Goal: Use online tool/utility: Use online tool/utility

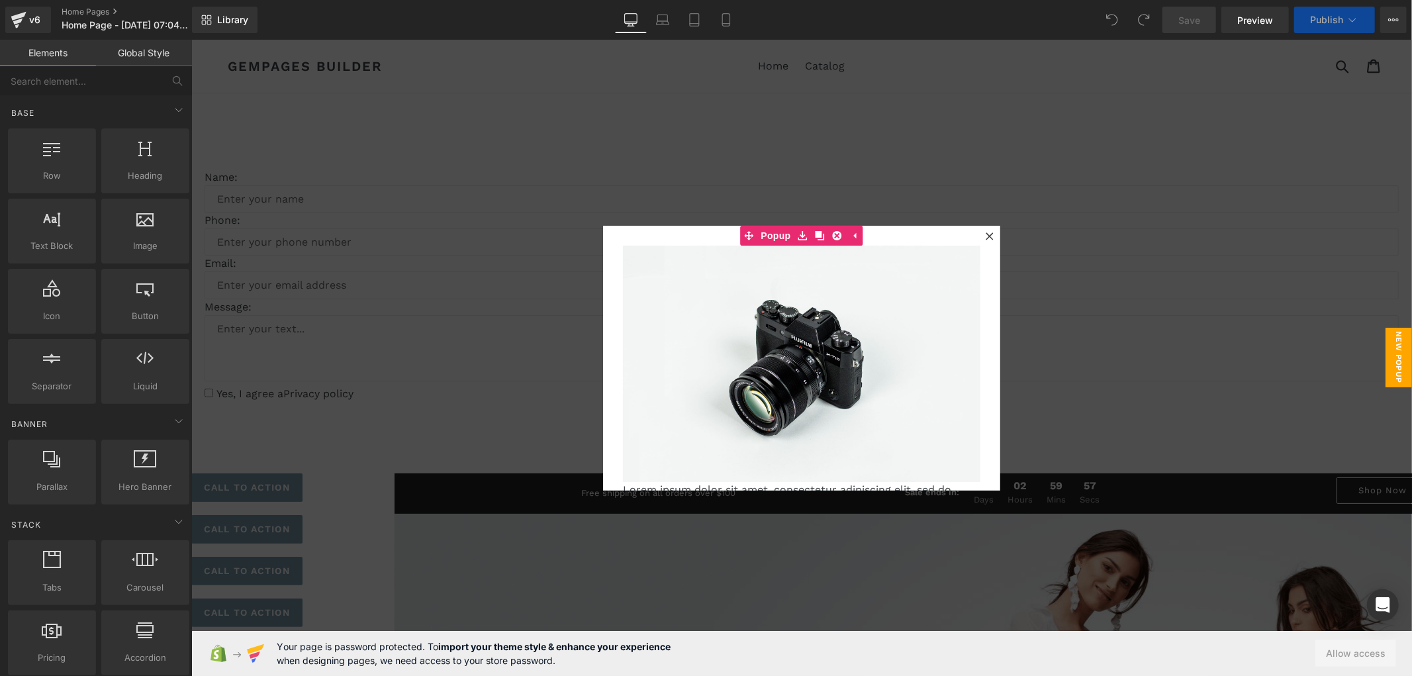
click at [985, 234] on icon at bounding box center [989, 236] width 8 height 8
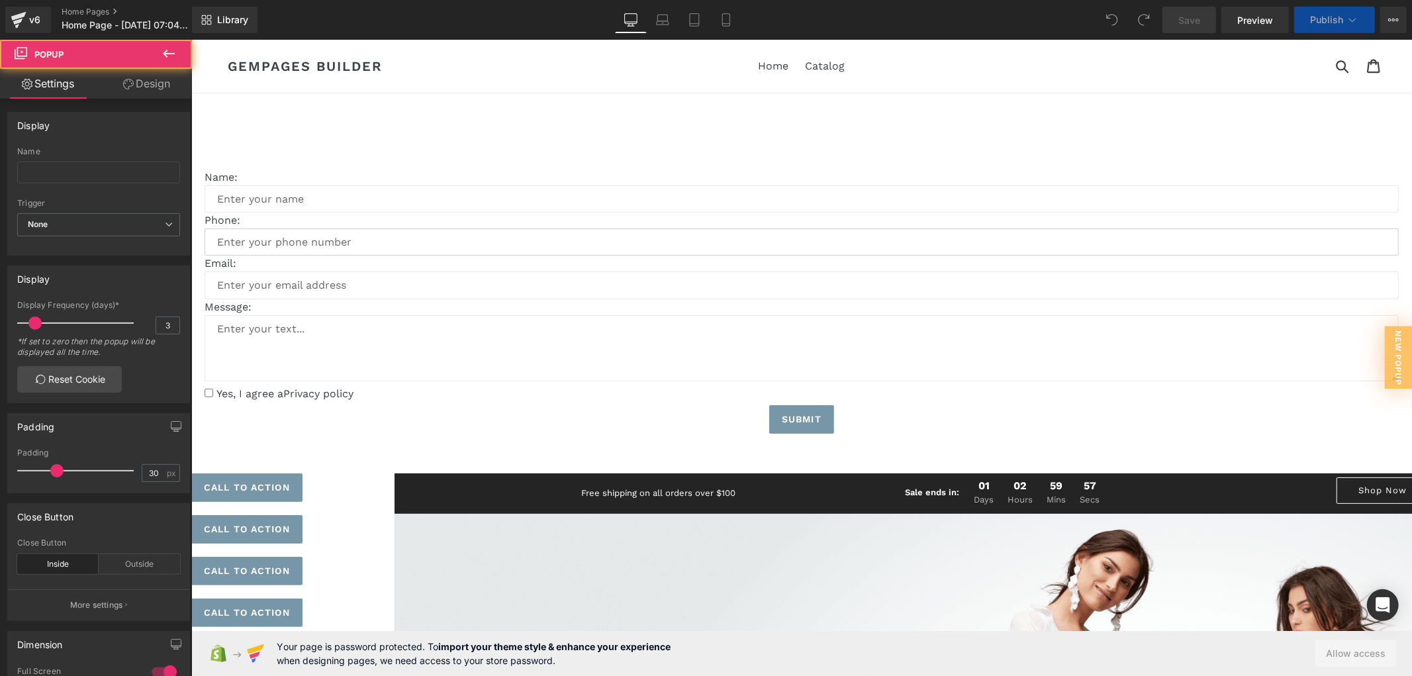
click at [985, 234] on input "text" at bounding box center [801, 241] width 1194 height 27
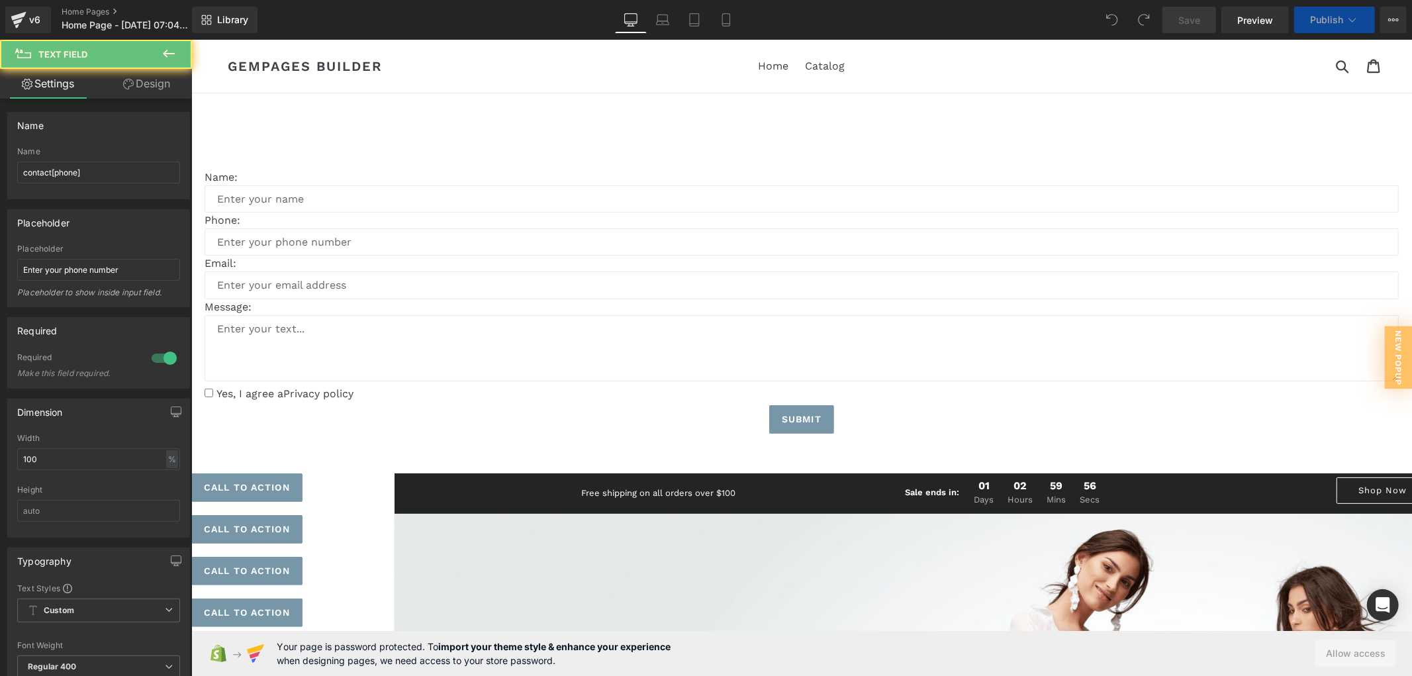
click at [154, 57] on button at bounding box center [169, 54] width 46 height 29
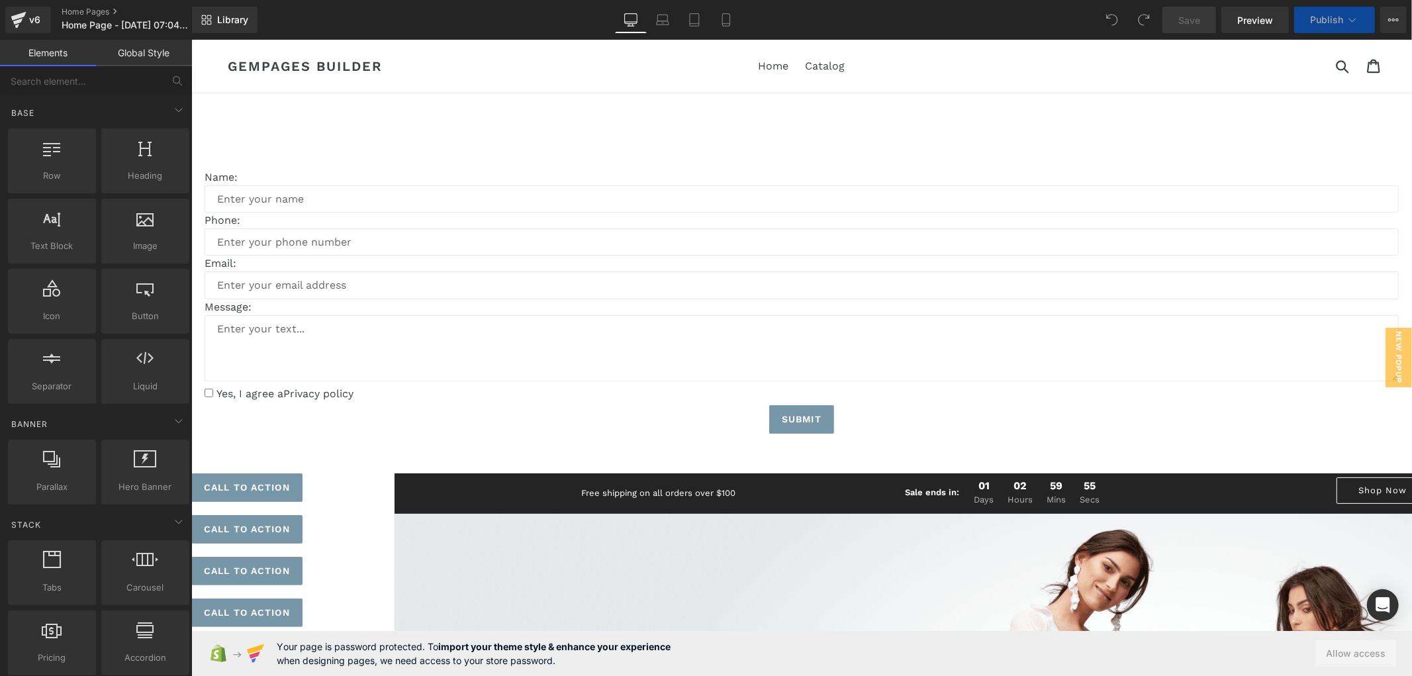
click at [175, 57] on link "Global Style" at bounding box center [144, 53] width 96 height 26
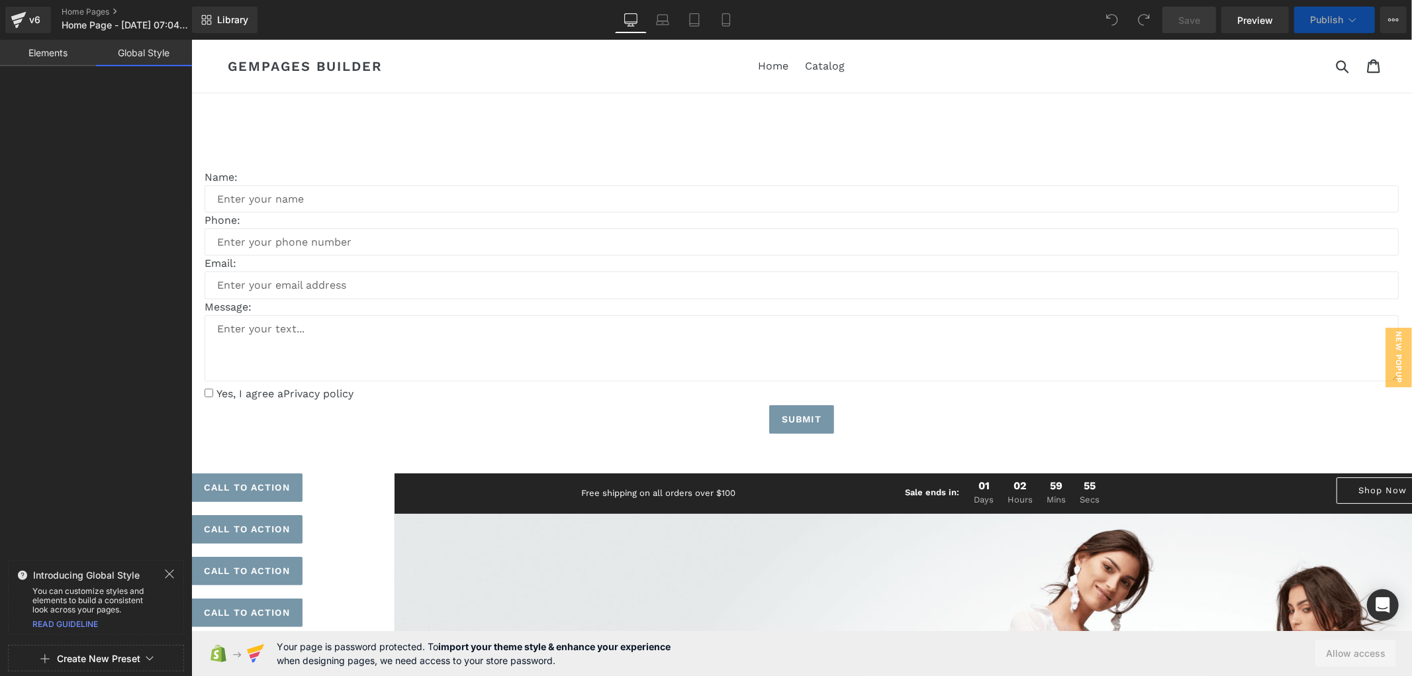
click at [69, 81] on div at bounding box center [96, 316] width 192 height 478
click at [42, 53] on link "Elements" at bounding box center [48, 53] width 96 height 26
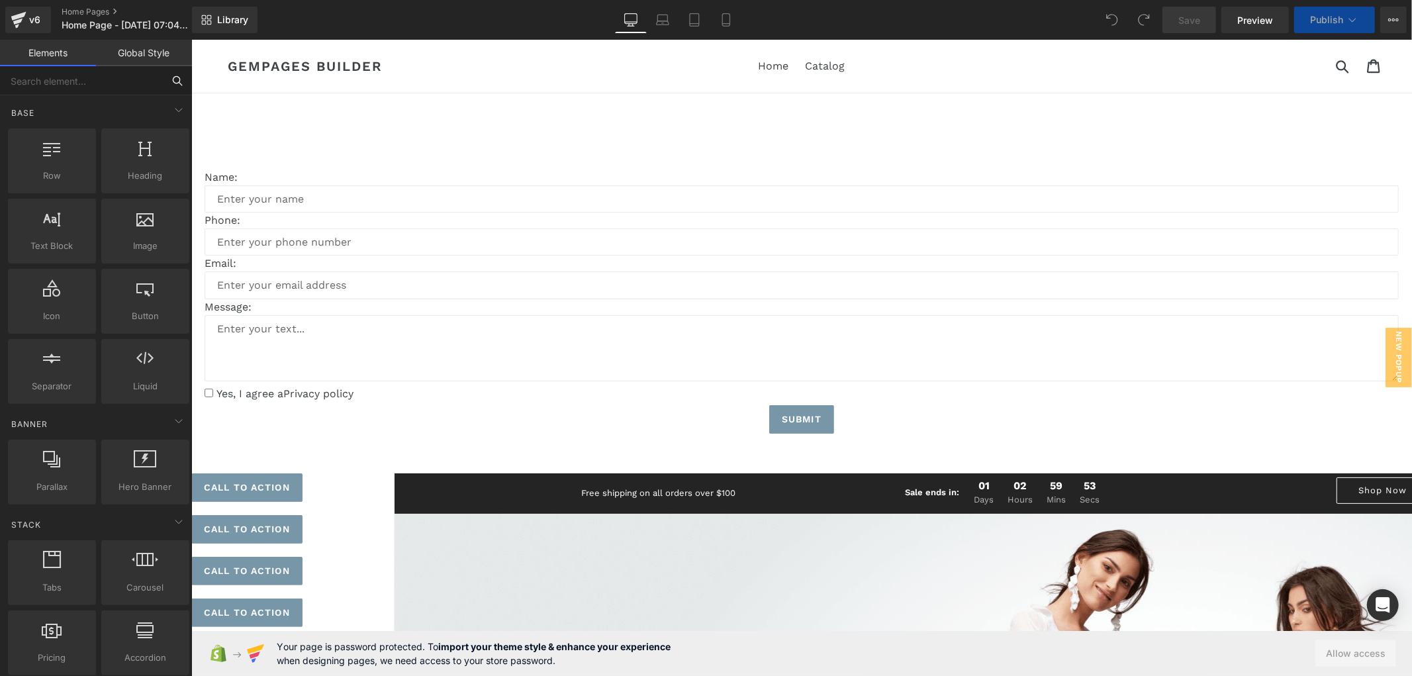
click at [67, 80] on input "text" at bounding box center [81, 80] width 163 height 29
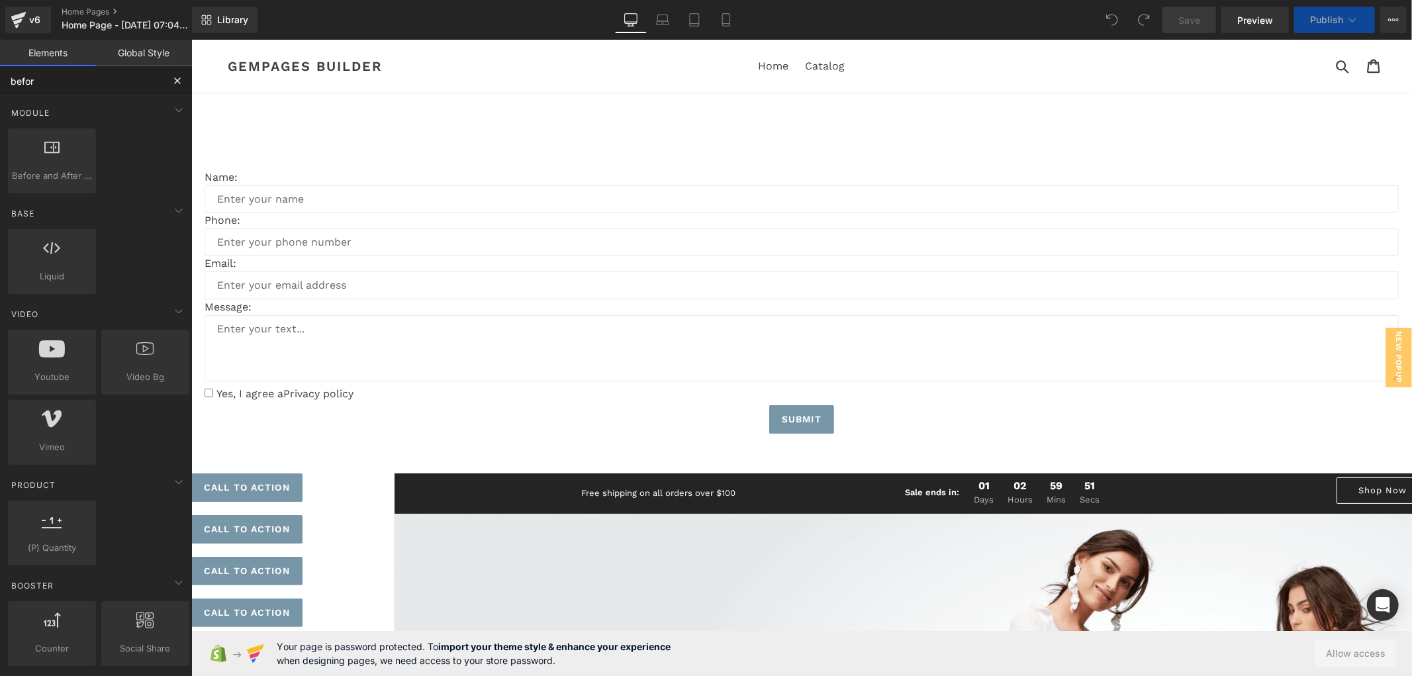
type input "before"
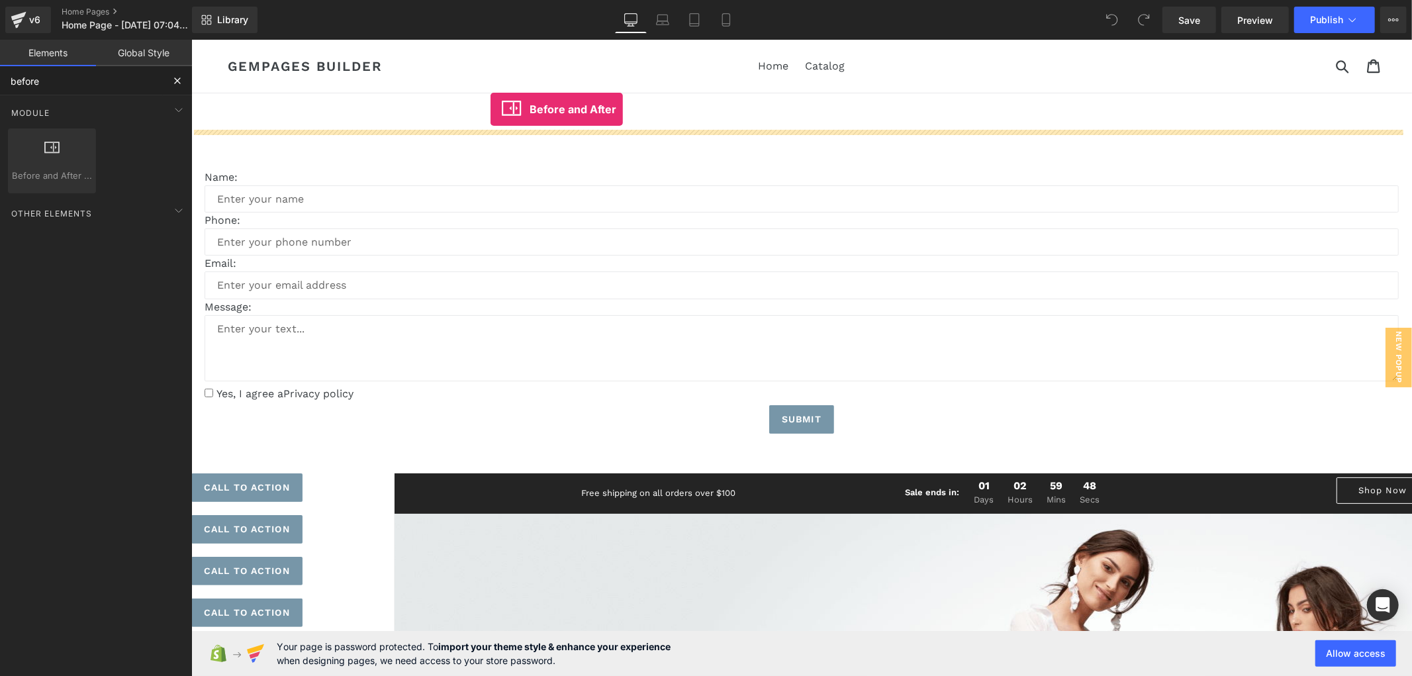
drag, startPoint x: 235, startPoint y: 206, endPoint x: 490, endPoint y: 109, distance: 272.7
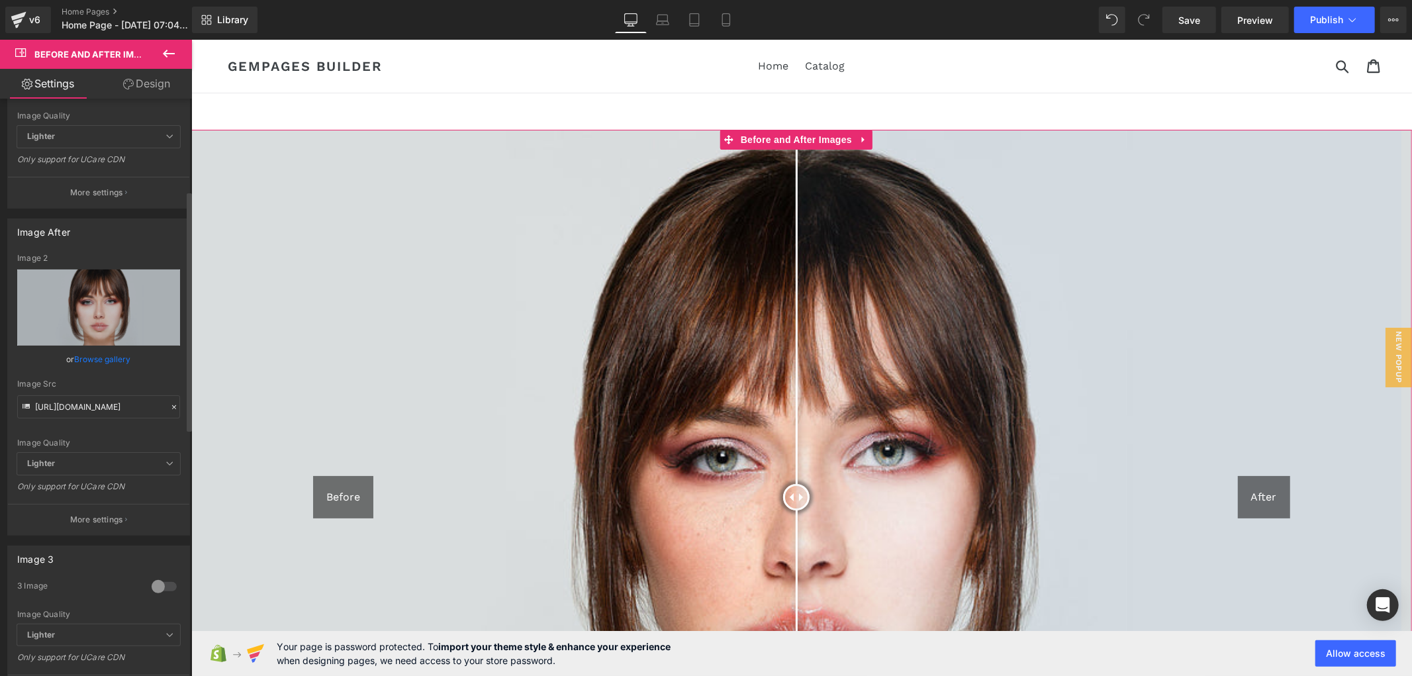
scroll to position [294, 0]
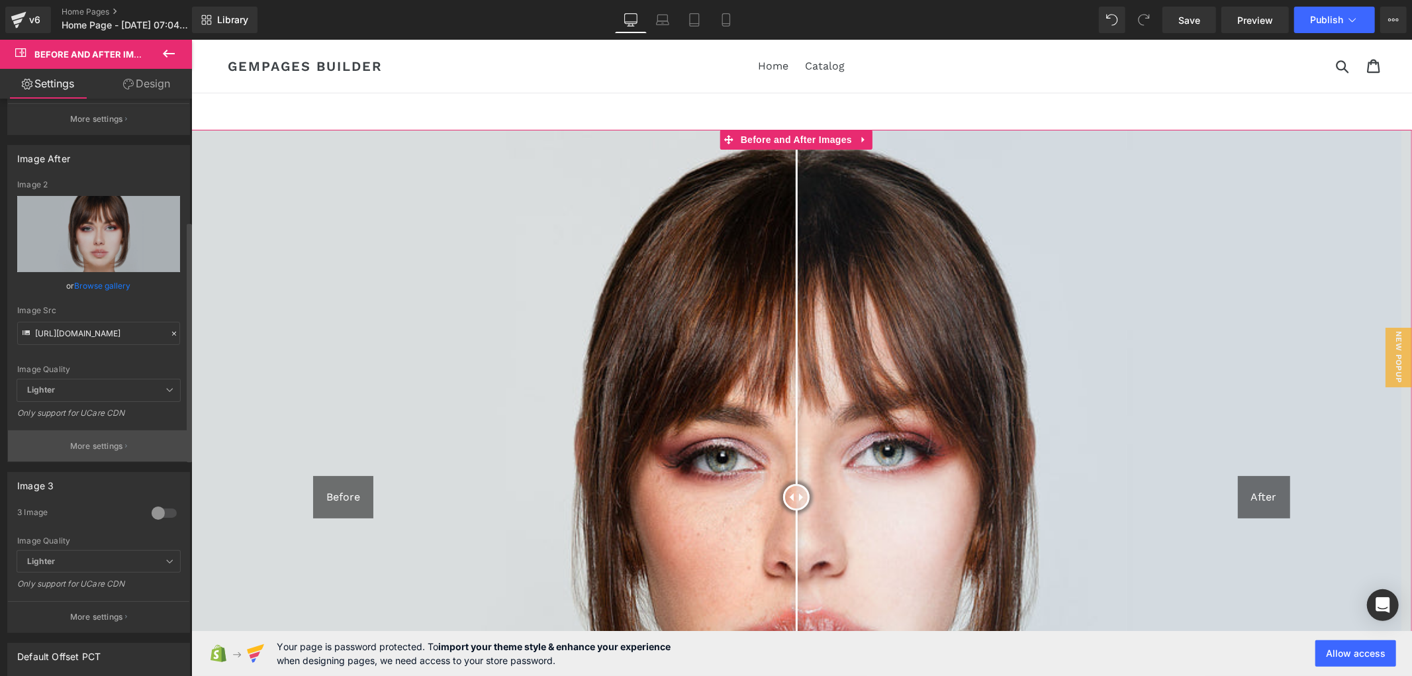
click at [88, 441] on p "More settings" at bounding box center [96, 446] width 53 height 12
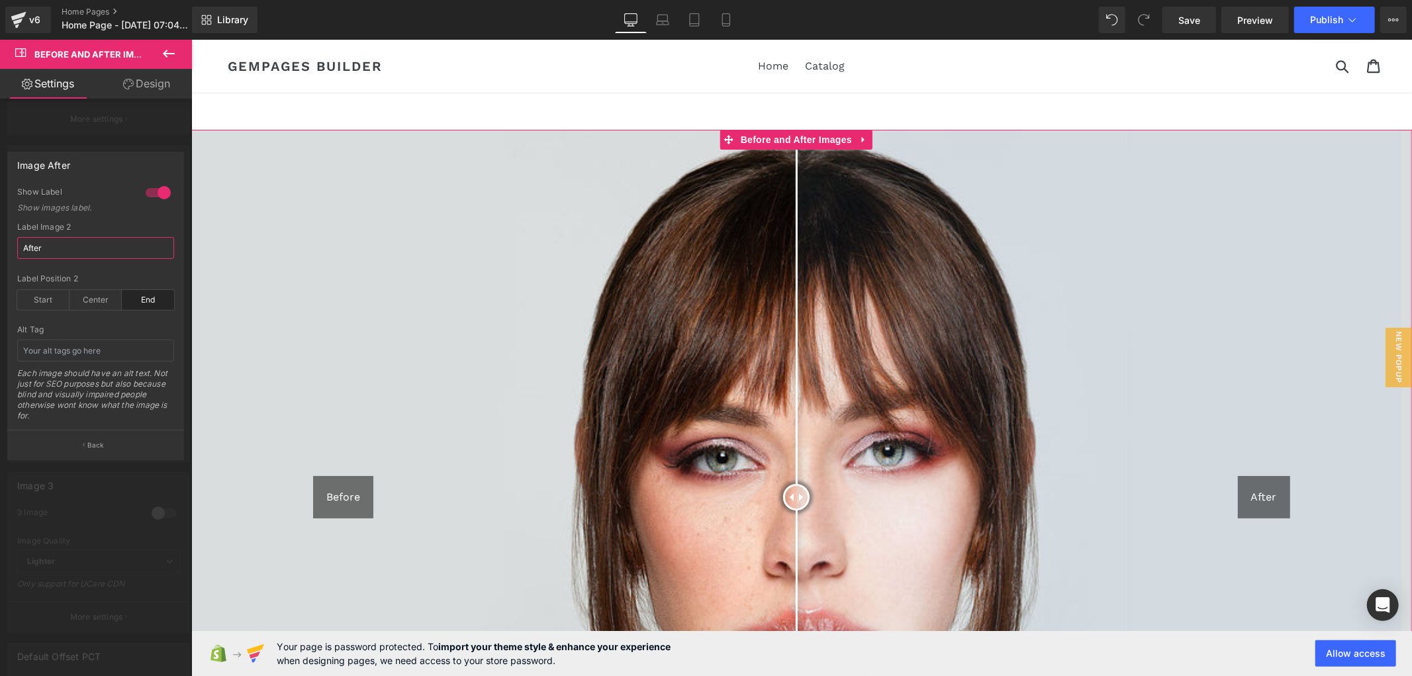
click at [110, 243] on input "After" at bounding box center [95, 248] width 157 height 22
click at [61, 249] on input "After" at bounding box center [95, 248] width 157 height 22
drag, startPoint x: 32, startPoint y: 247, endPoint x: 37, endPoint y: 222, distance: 25.7
click at [10, 247] on div "1 Show Label Show images label. After Label Image 2 After end Label Position 2 …" at bounding box center [95, 308] width 175 height 243
paste input "près'"
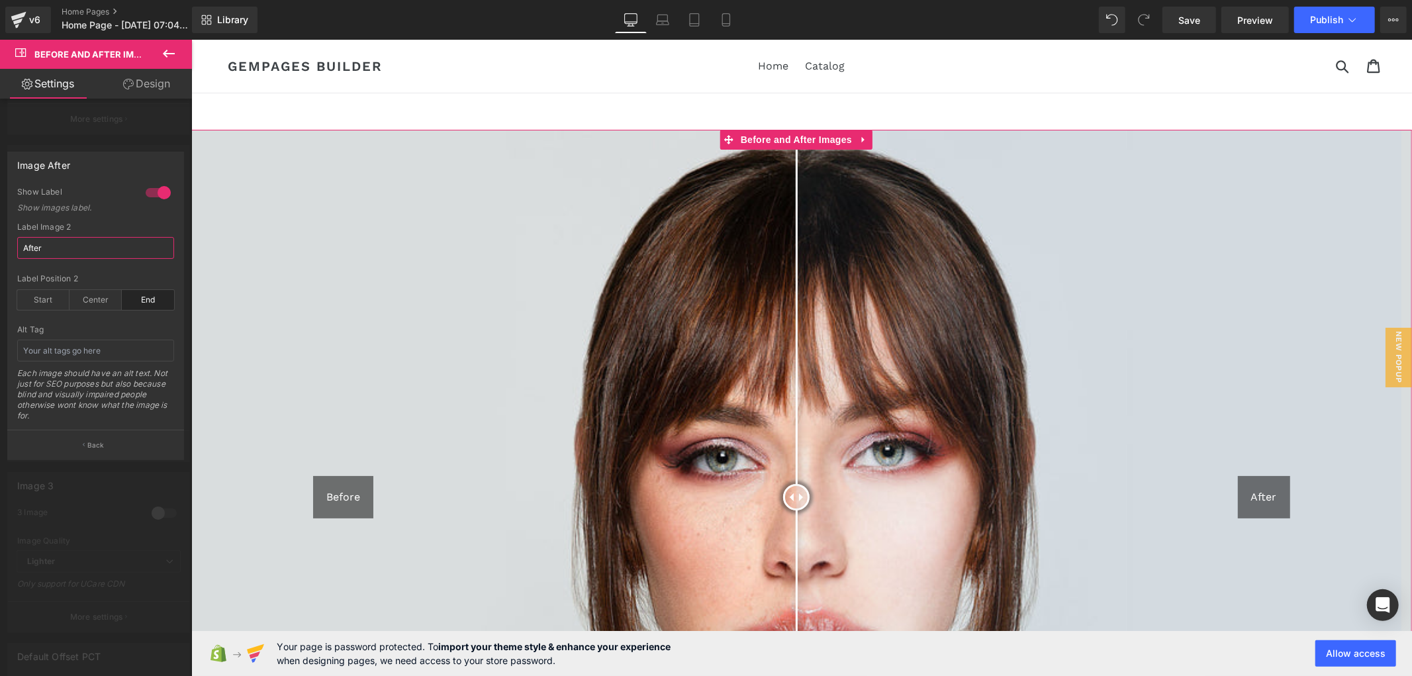
type input "près'"
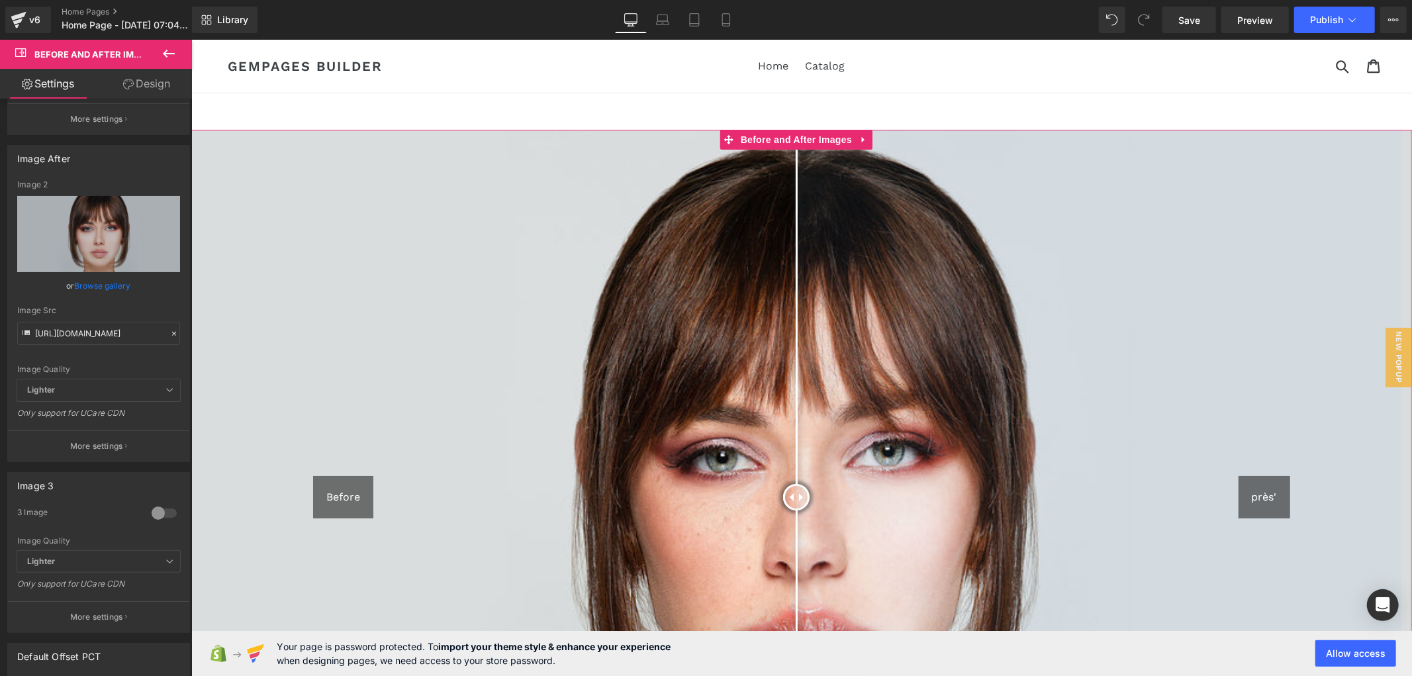
click at [328, 486] on div "Before" at bounding box center [342, 496] width 60 height 42
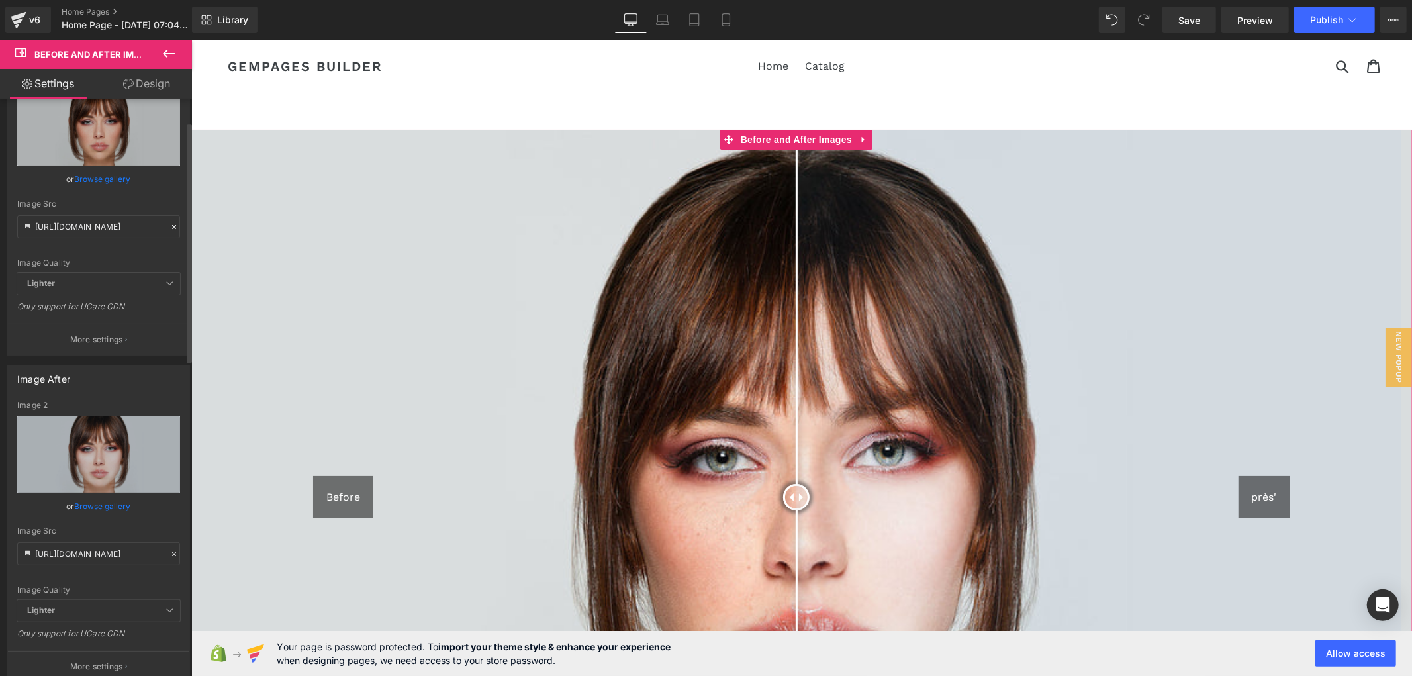
scroll to position [0, 0]
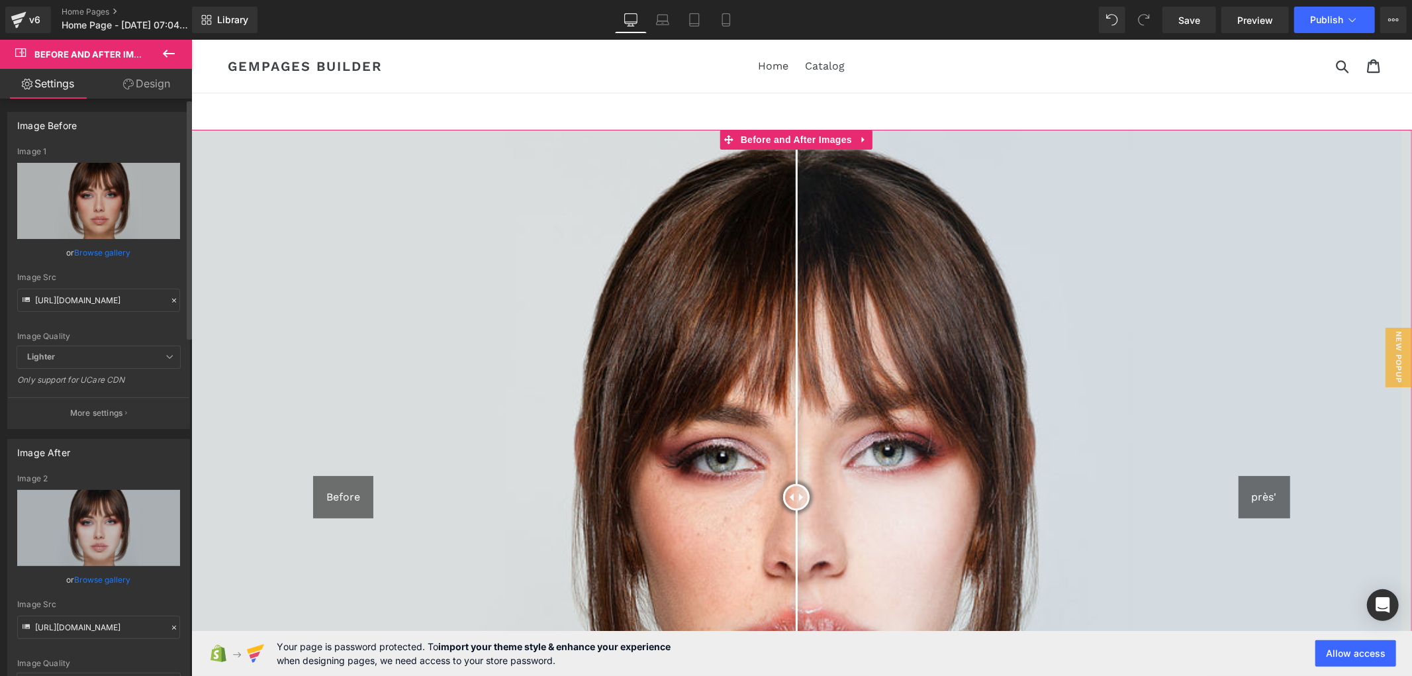
click at [111, 413] on p "More settings" at bounding box center [96, 413] width 53 height 12
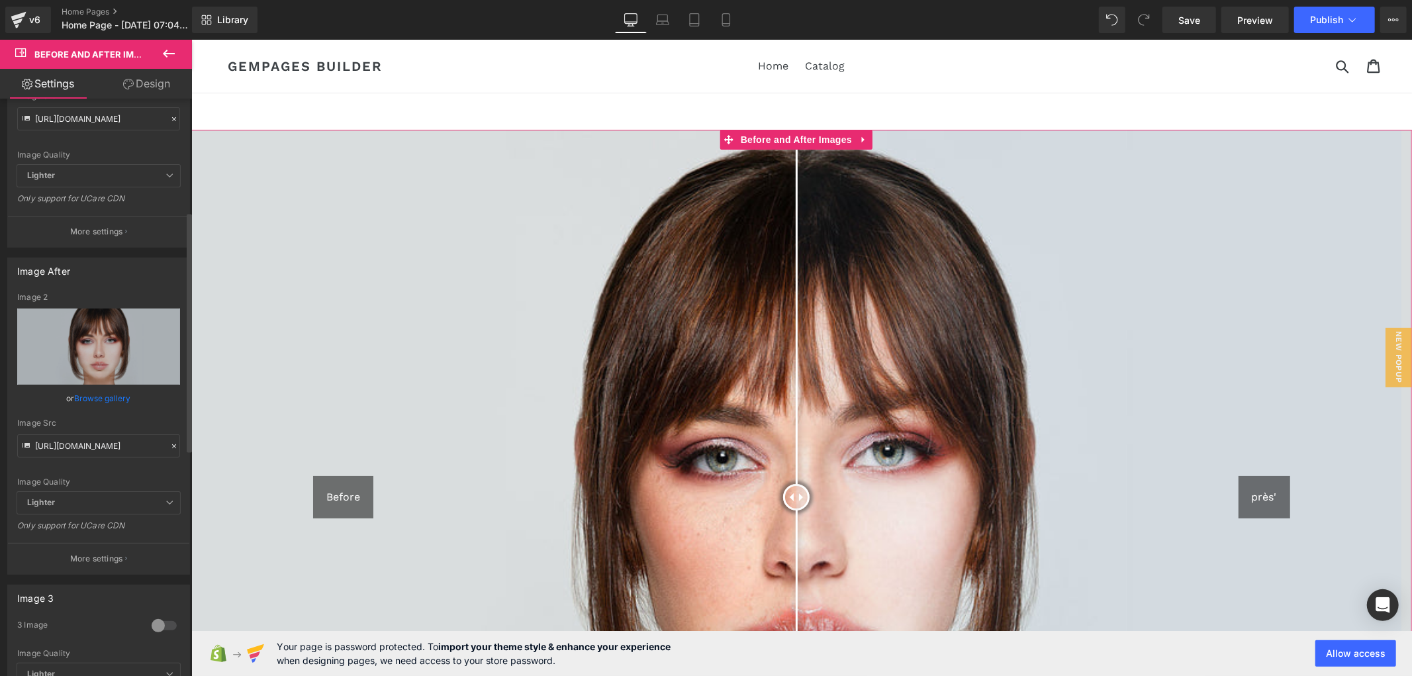
scroll to position [294, 0]
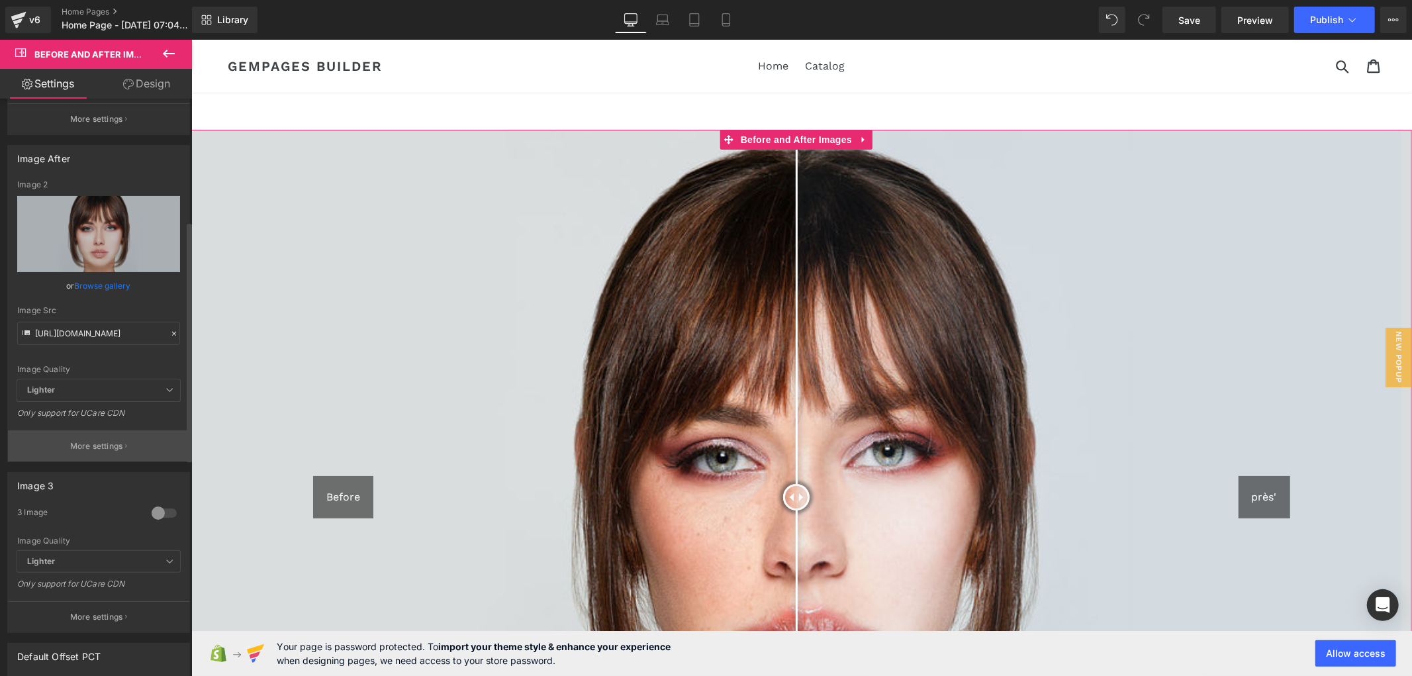
click at [93, 441] on p "More settings" at bounding box center [96, 446] width 53 height 12
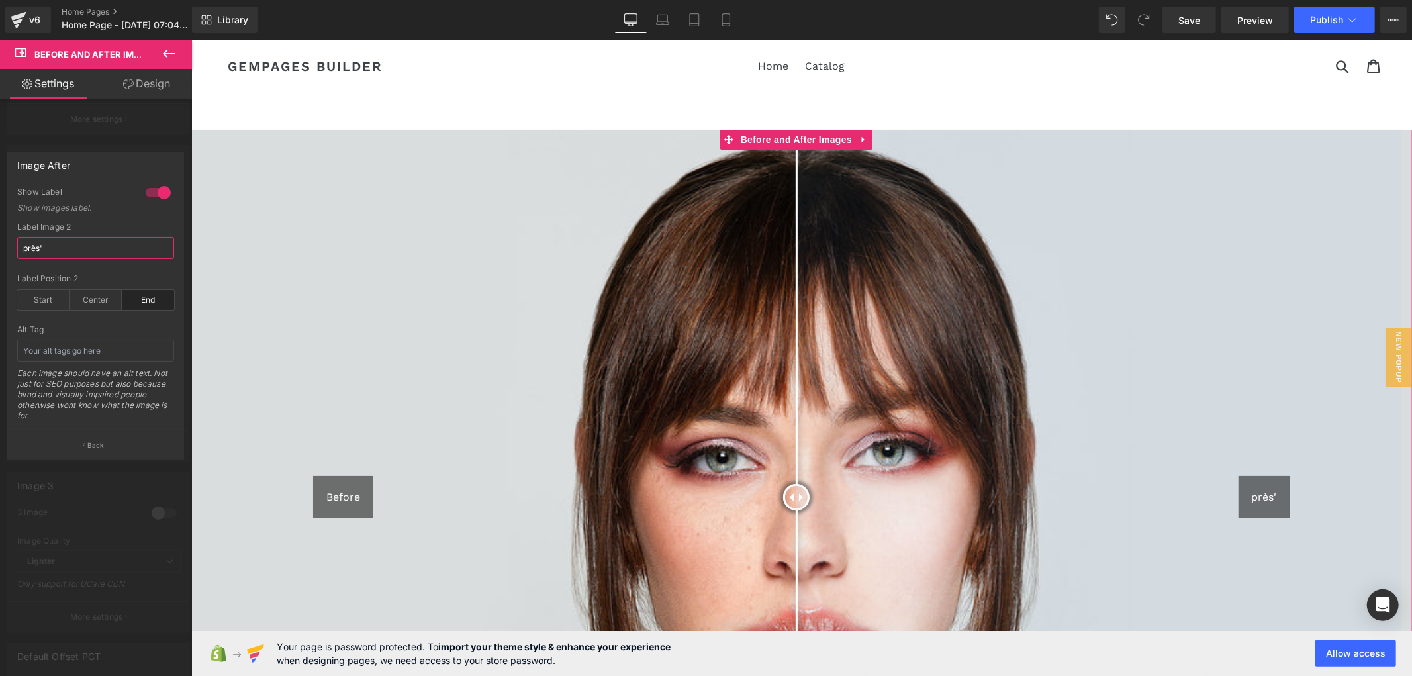
drag, startPoint x: 55, startPoint y: 243, endPoint x: 11, endPoint y: 244, distance: 43.7
click at [11, 244] on div "1 Show Label Show images label. After Label Image 2 près' end Label Position 2 …" at bounding box center [95, 308] width 175 height 243
type input "a"
type input "à"
type input "after"
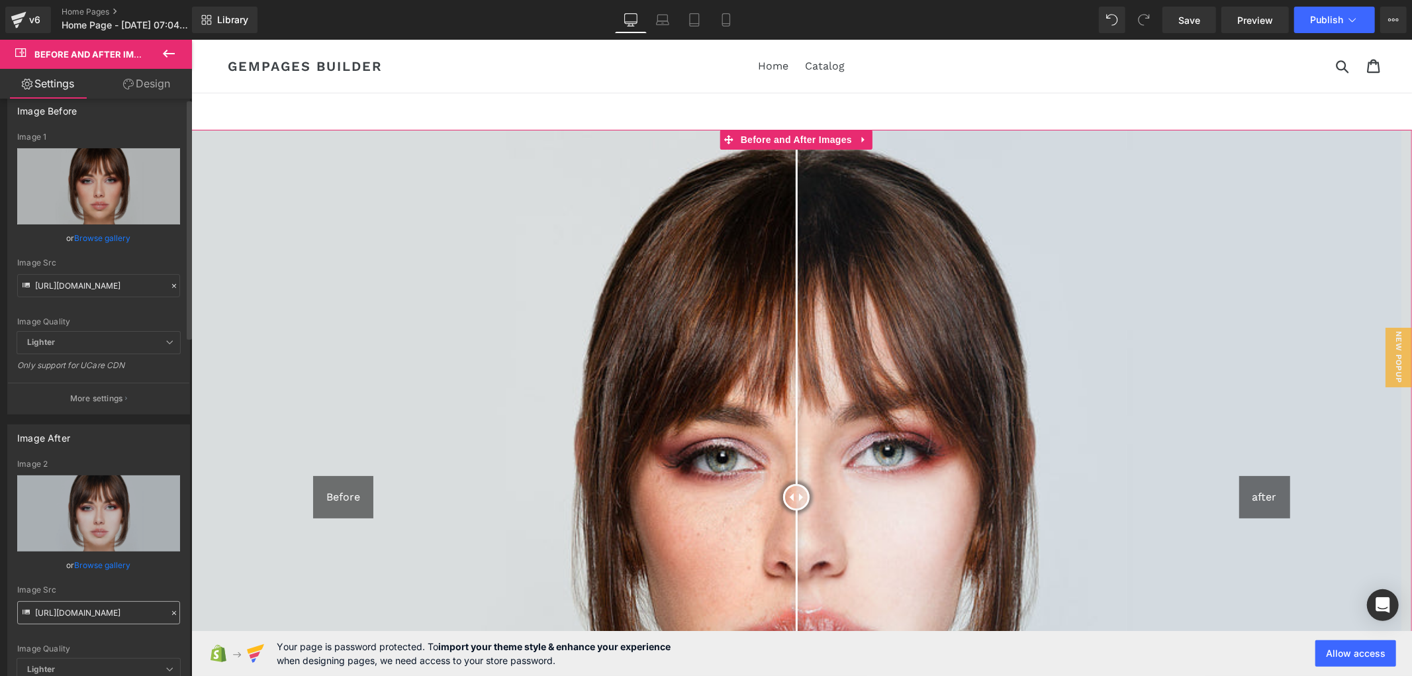
scroll to position [0, 0]
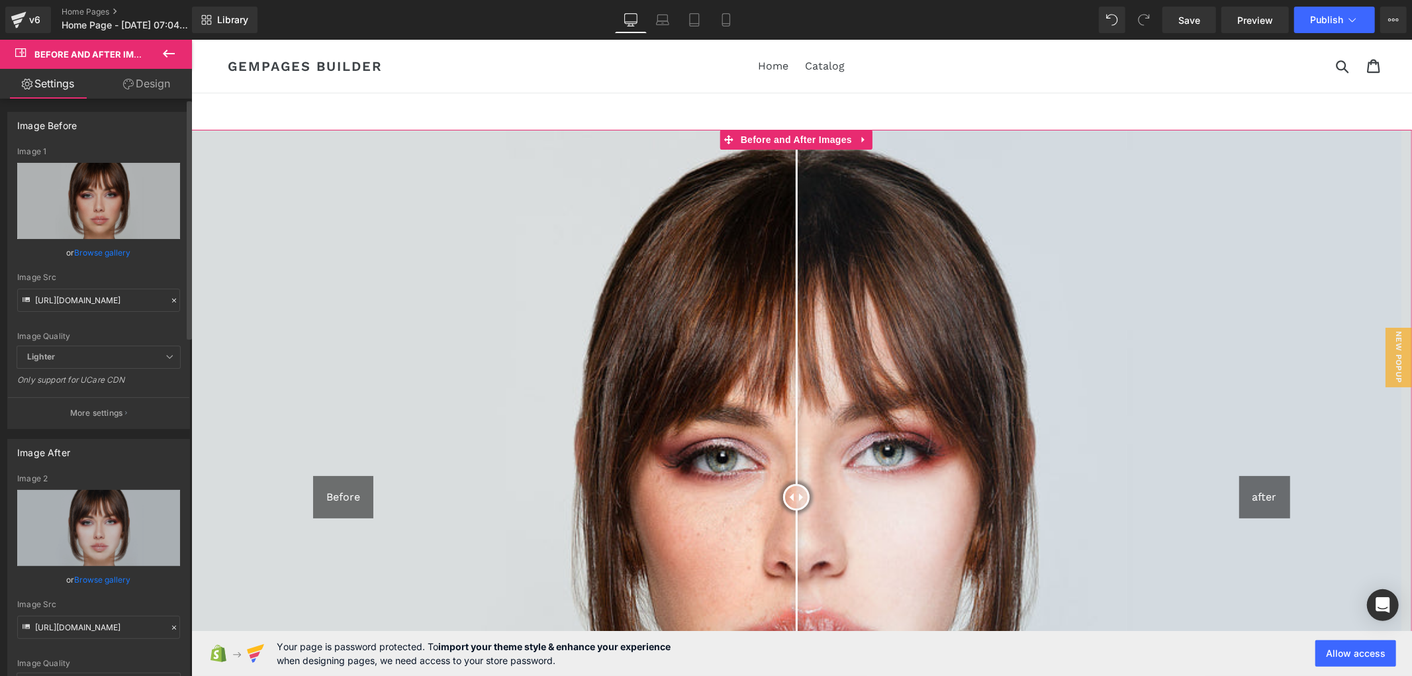
click at [107, 412] on p "More settings" at bounding box center [96, 413] width 53 height 12
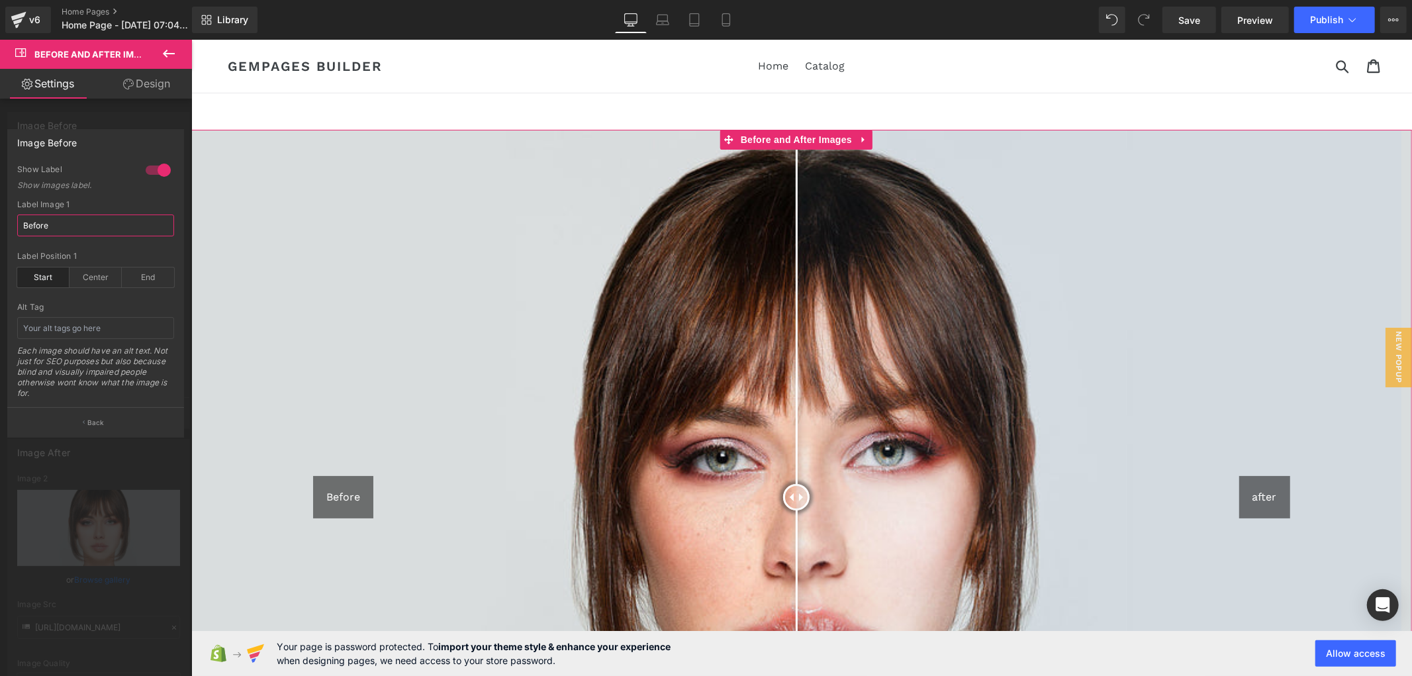
click at [78, 232] on input "Before" at bounding box center [95, 225] width 157 height 22
drag, startPoint x: 86, startPoint y: 225, endPoint x: -3, endPoint y: 222, distance: 88.7
click at [0, 222] on html "Before and After Images You are previewing how the will restyle your page. You …" at bounding box center [706, 338] width 1412 height 676
click at [55, 226] on input "Before" at bounding box center [95, 225] width 157 height 22
drag, startPoint x: 56, startPoint y: 224, endPoint x: 12, endPoint y: 225, distance: 44.4
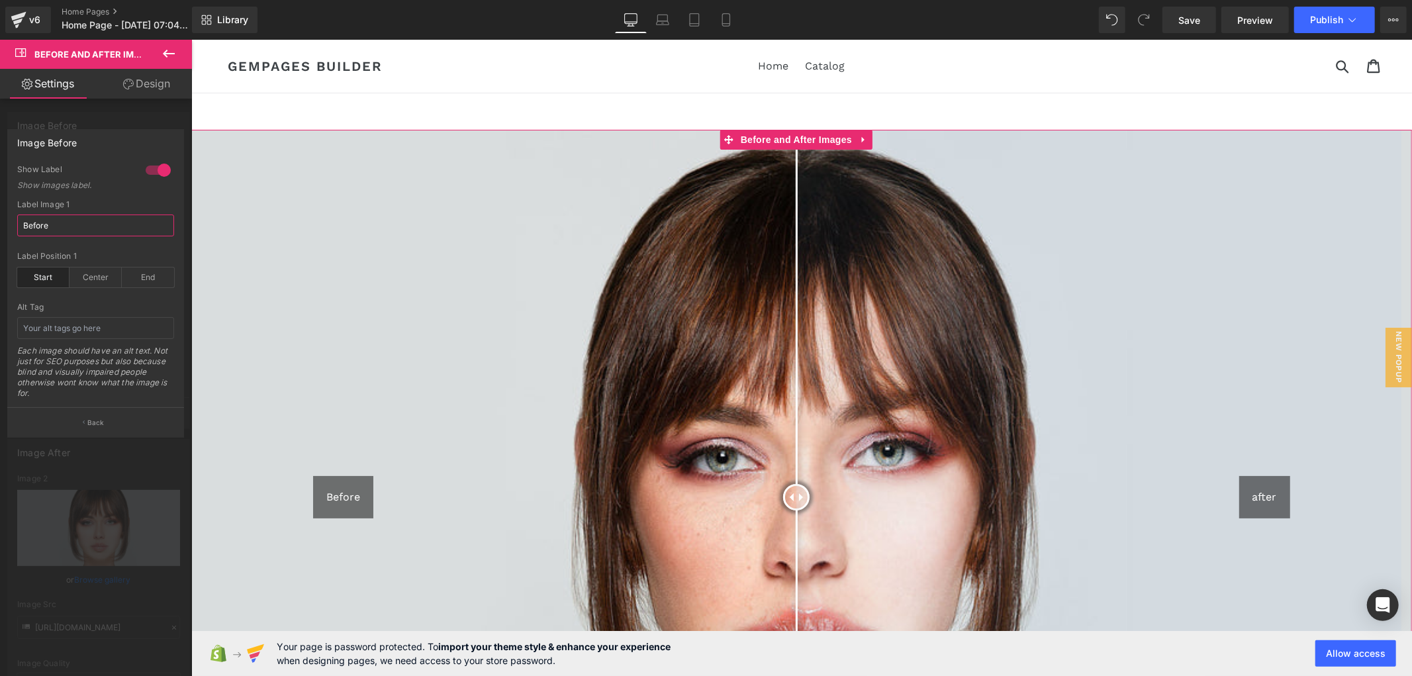
click at [12, 225] on div "1 Show Label Show images label. Before Label Image 1 Before start Label Positio…" at bounding box center [95, 285] width 175 height 243
paste input "avant'"
type input "avant"
click at [99, 418] on p "Back" at bounding box center [95, 423] width 17 height 10
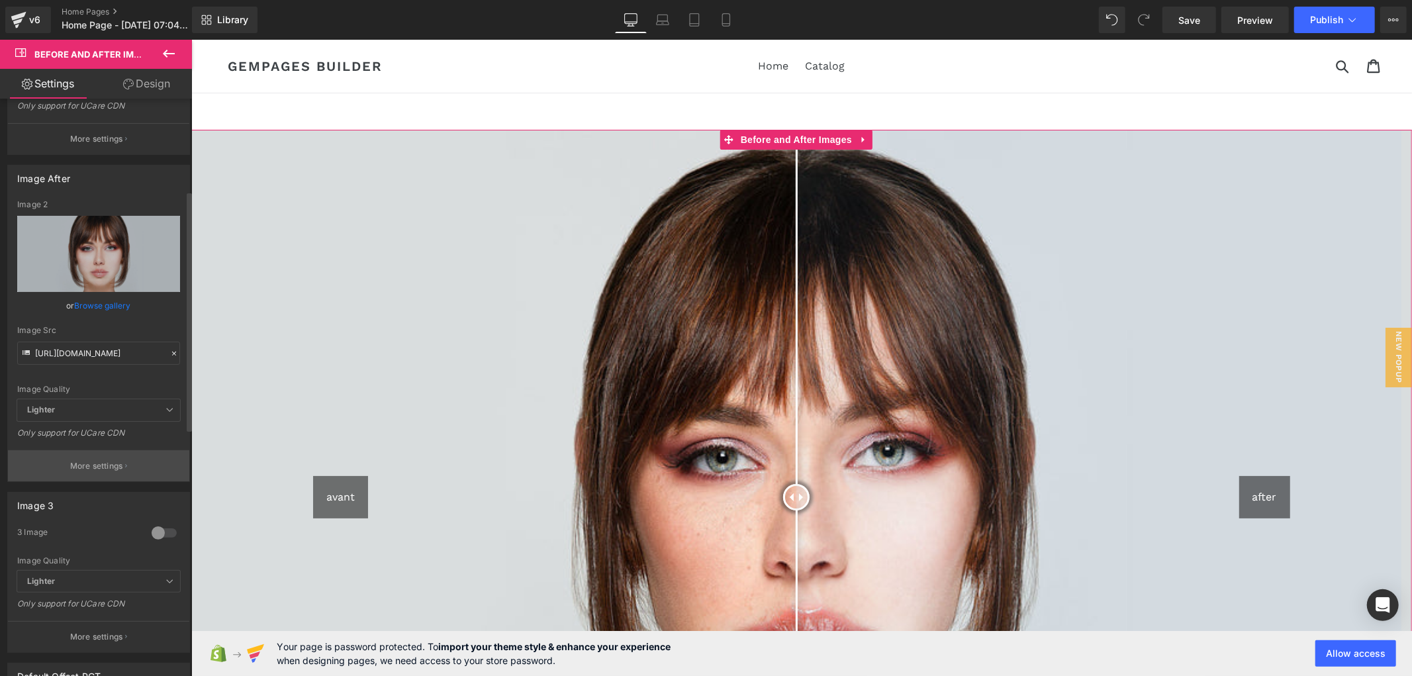
scroll to position [294, 0]
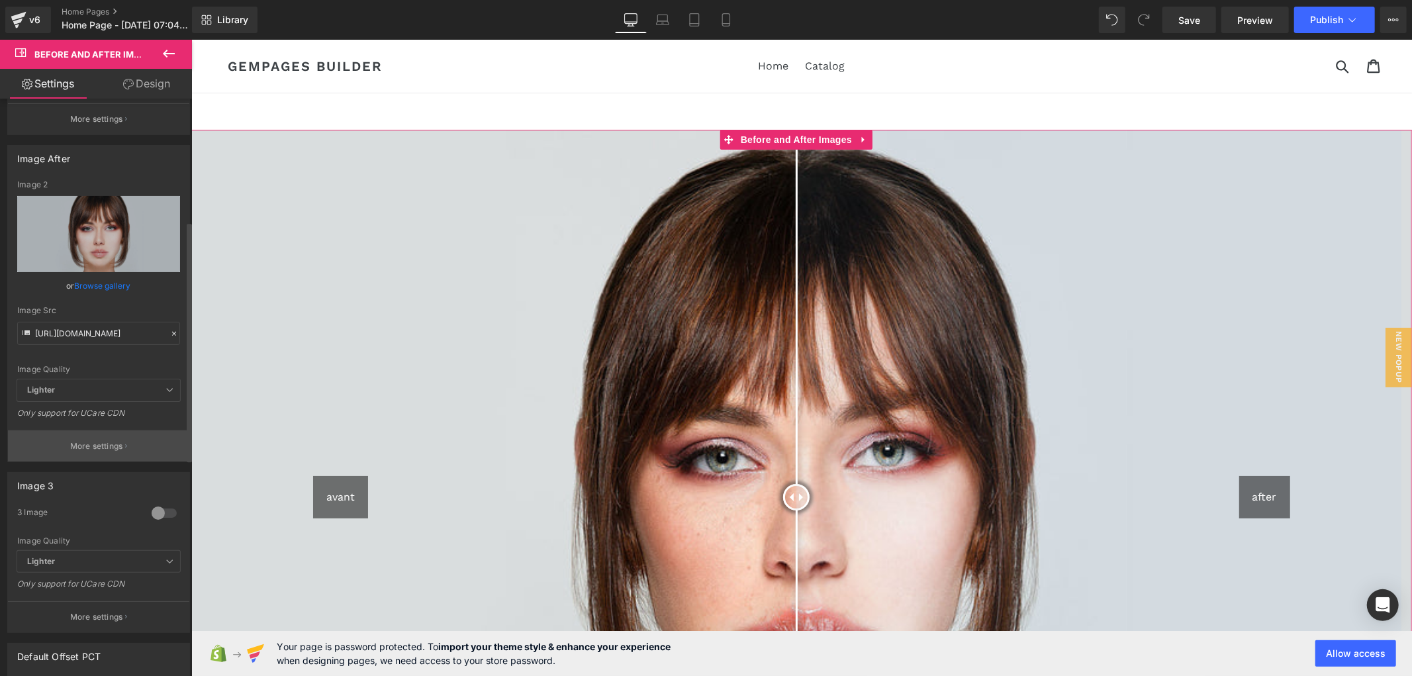
click at [103, 450] on p "More settings" at bounding box center [96, 446] width 53 height 12
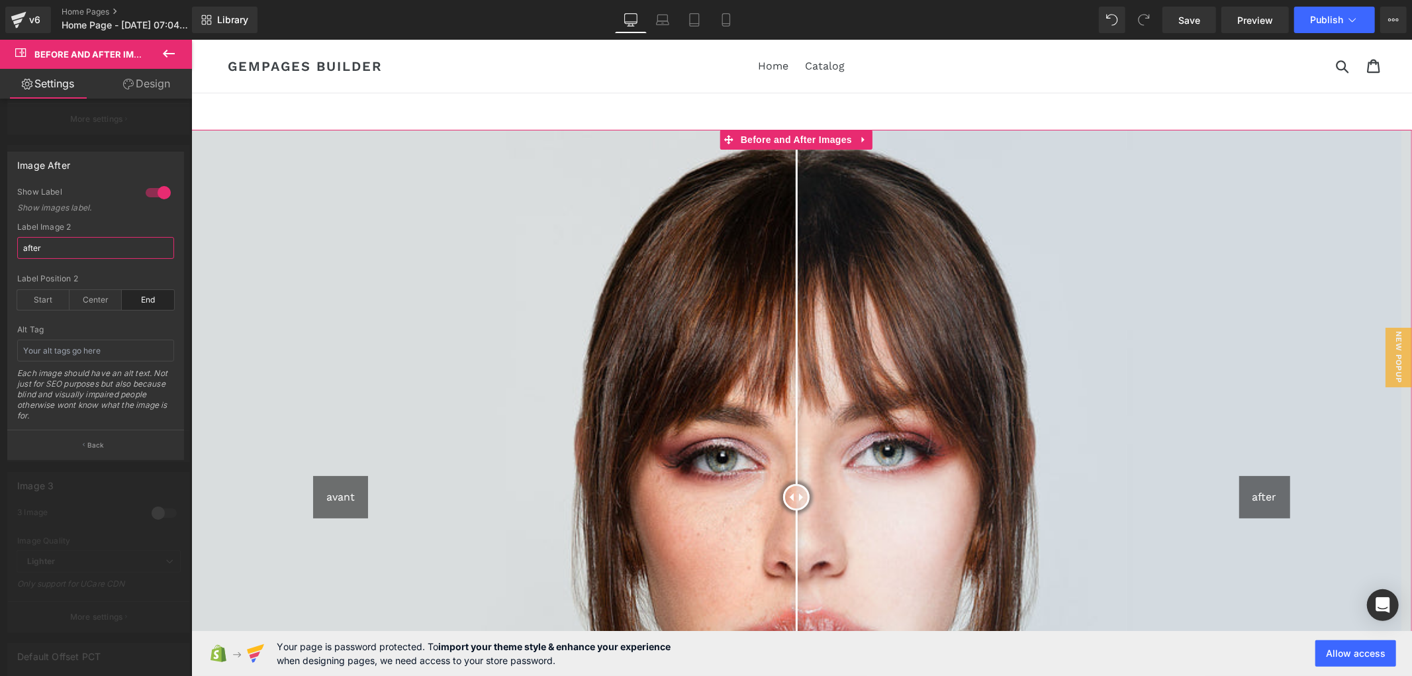
click at [89, 237] on input "after" at bounding box center [95, 248] width 157 height 22
paste input "près"
type input "après"
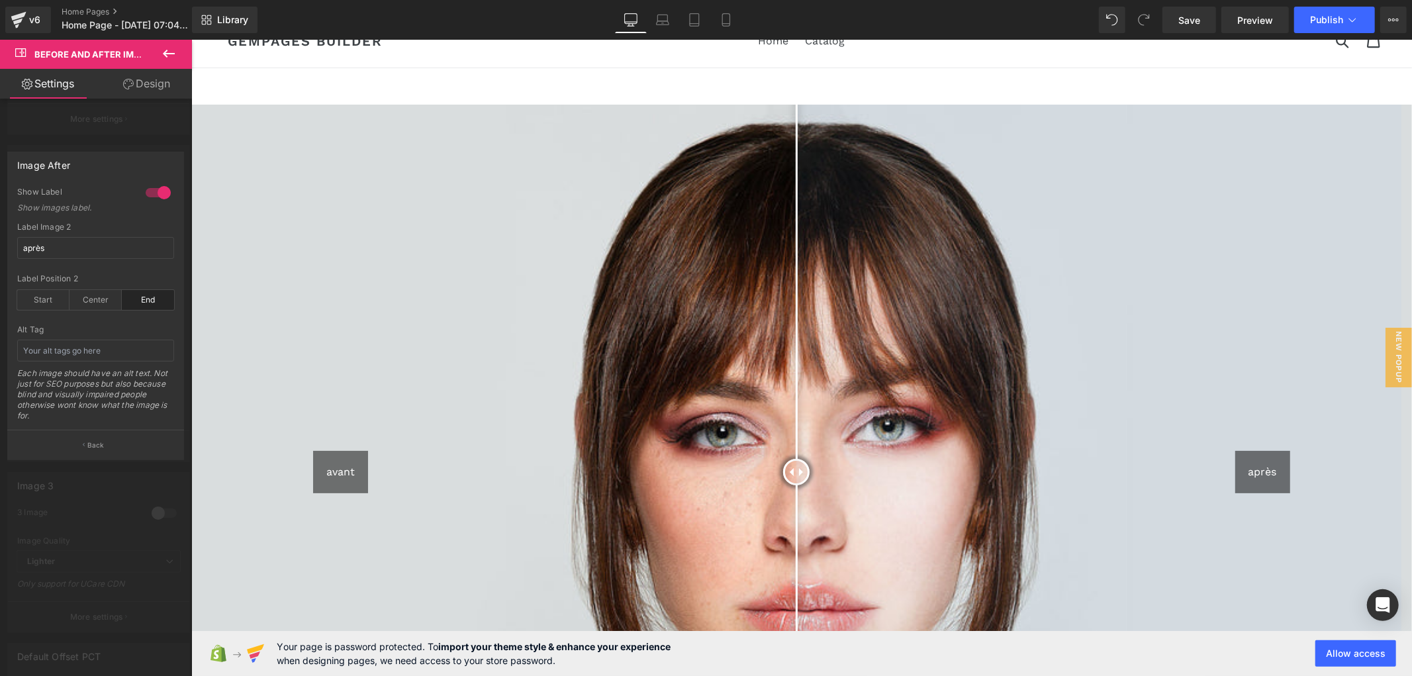
scroll to position [0, 0]
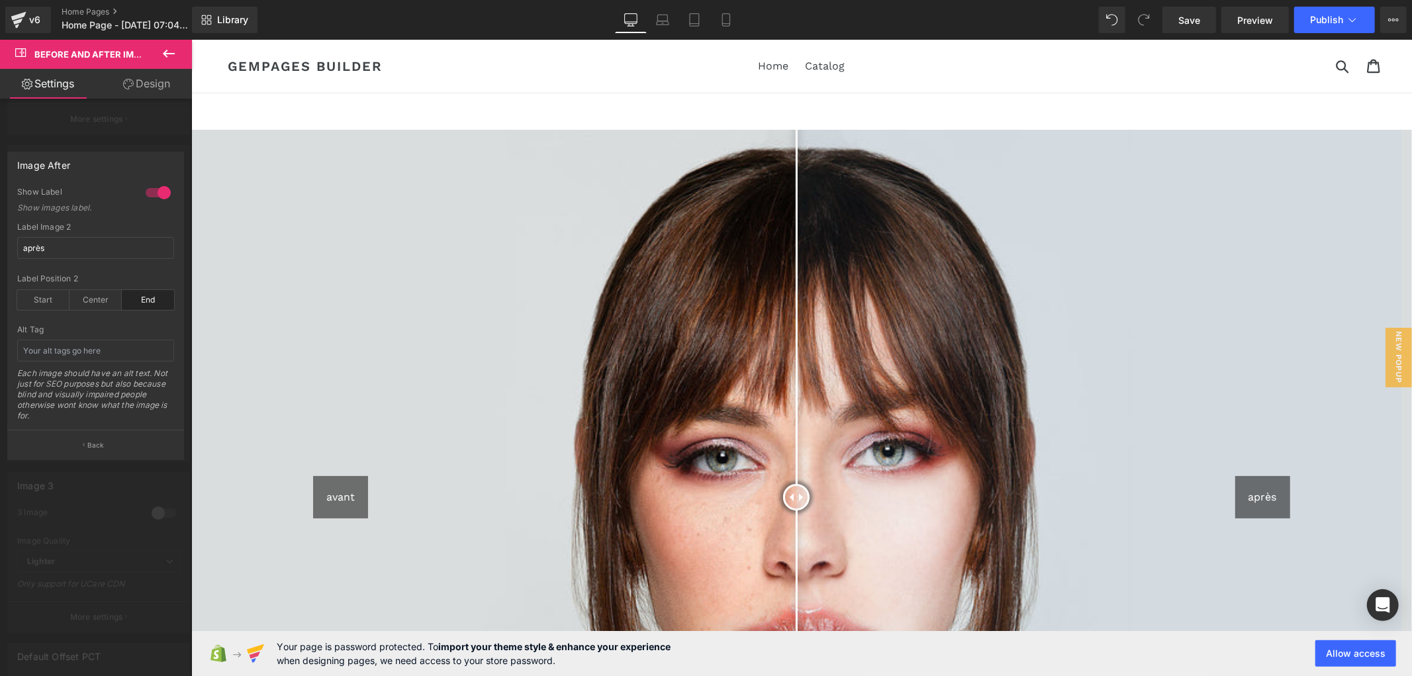
drag, startPoint x: 167, startPoint y: 60, endPoint x: 116, endPoint y: 60, distance: 51.0
click at [167, 57] on icon at bounding box center [169, 54] width 16 height 16
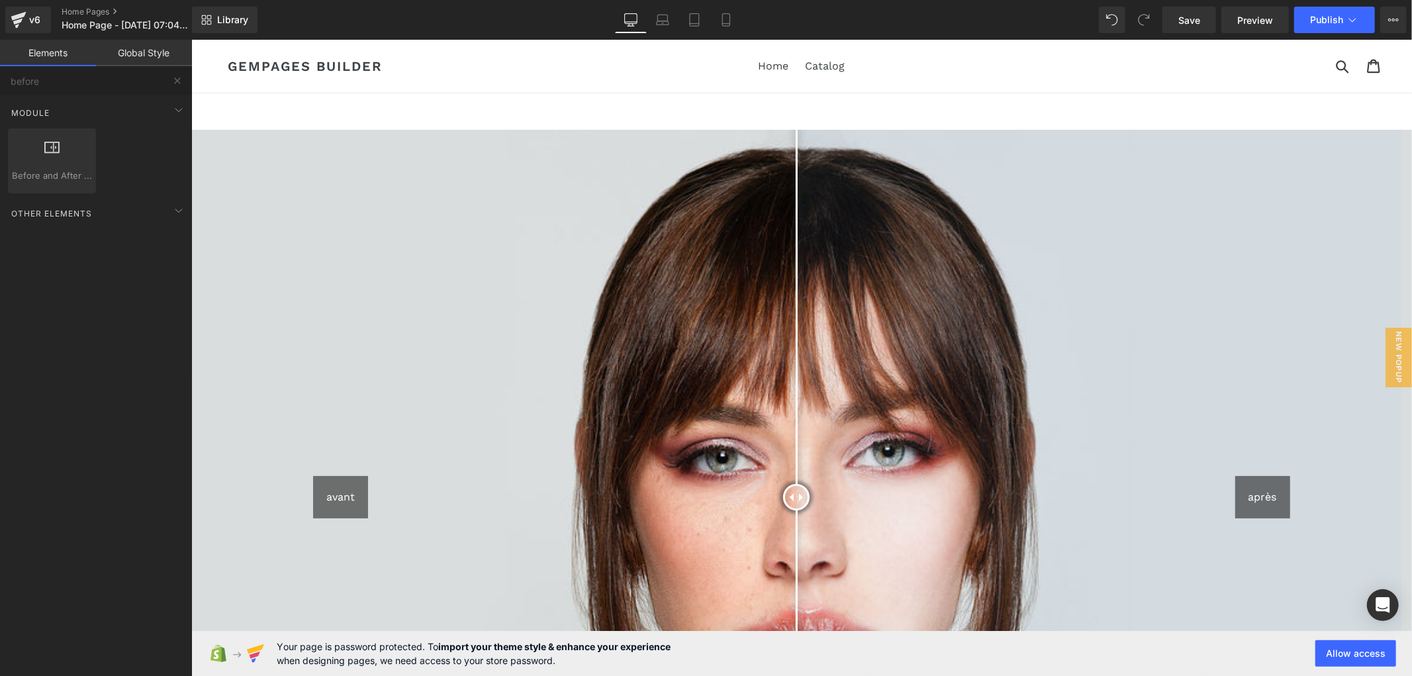
click at [71, 64] on link "Elements" at bounding box center [48, 53] width 96 height 26
click at [64, 94] on input "before" at bounding box center [81, 80] width 163 height 29
type input "b"
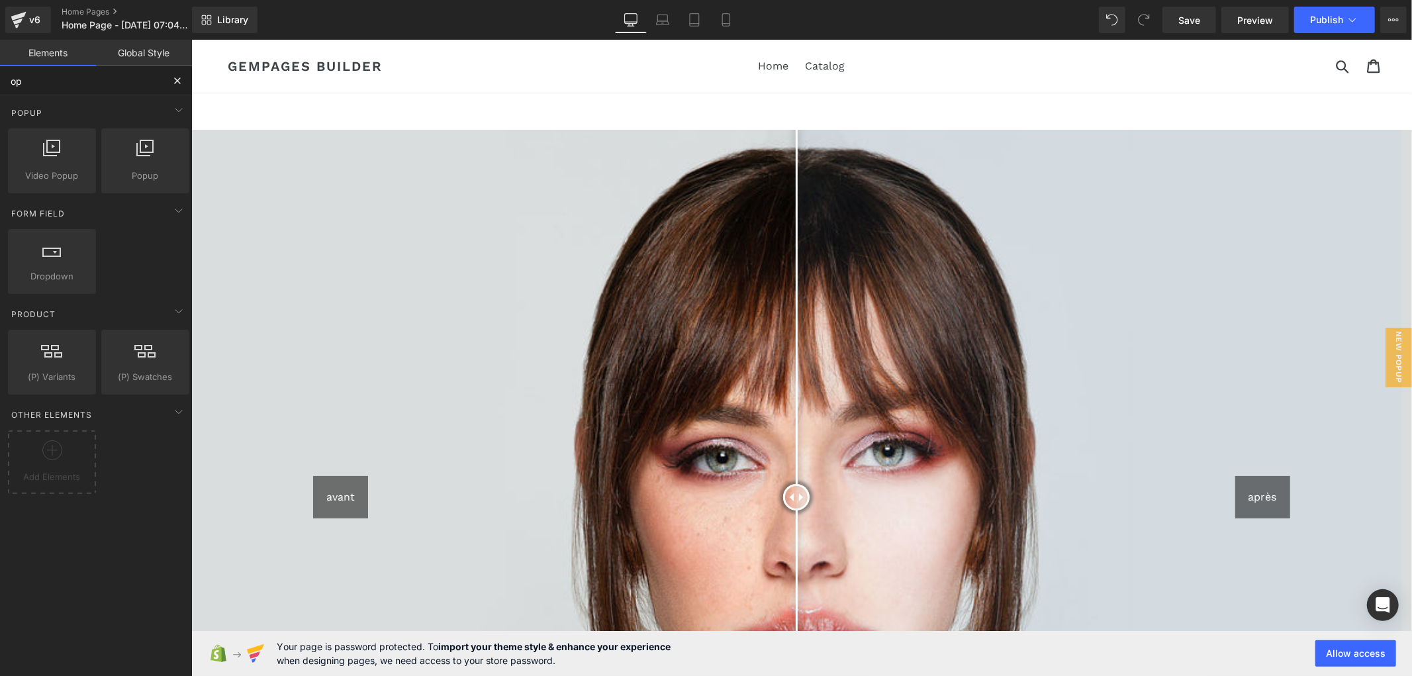
type input "o"
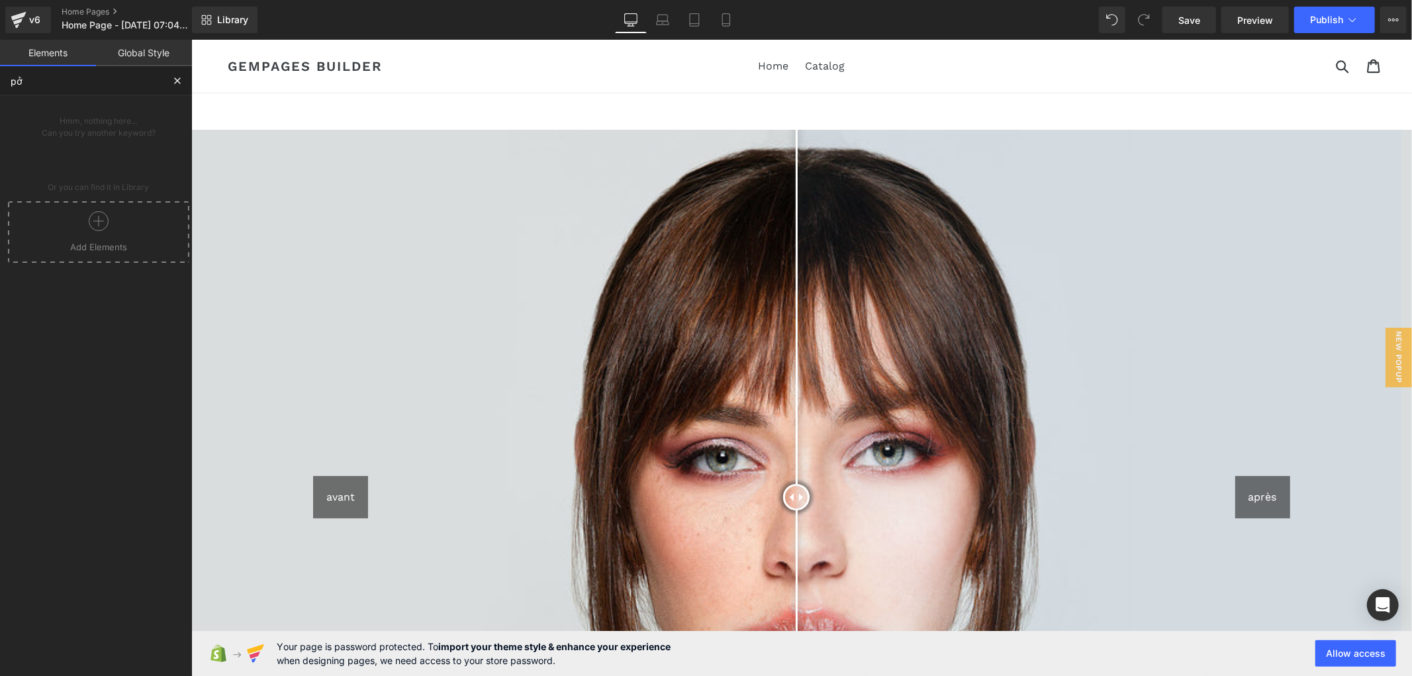
type input "p"
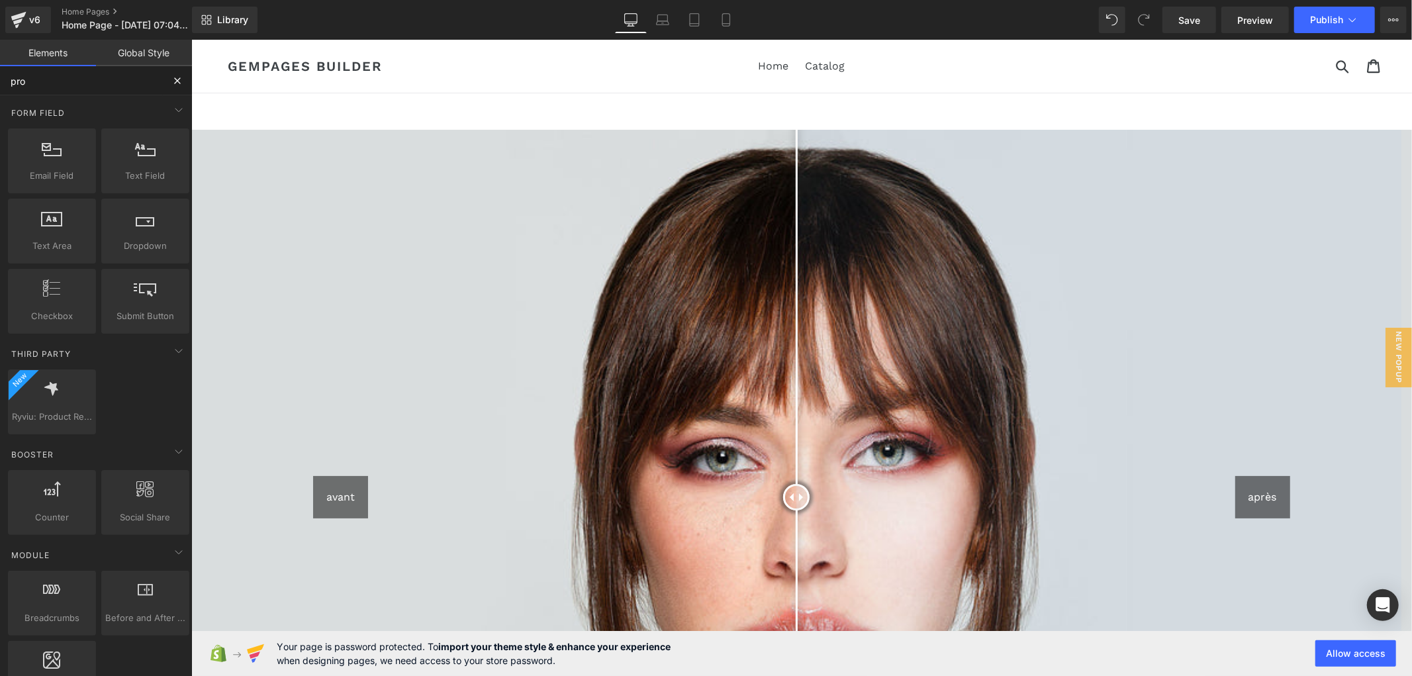
type input "prod"
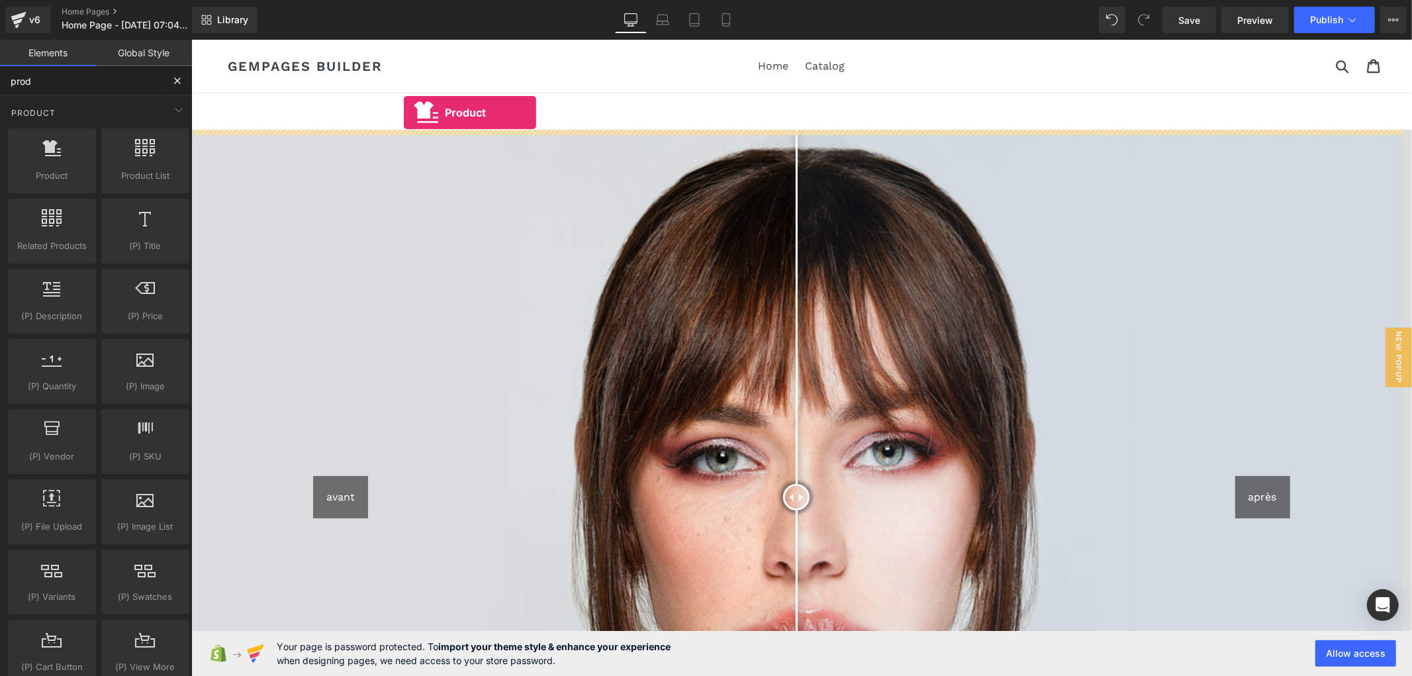
drag, startPoint x: 240, startPoint y: 199, endPoint x: 403, endPoint y: 112, distance: 184.7
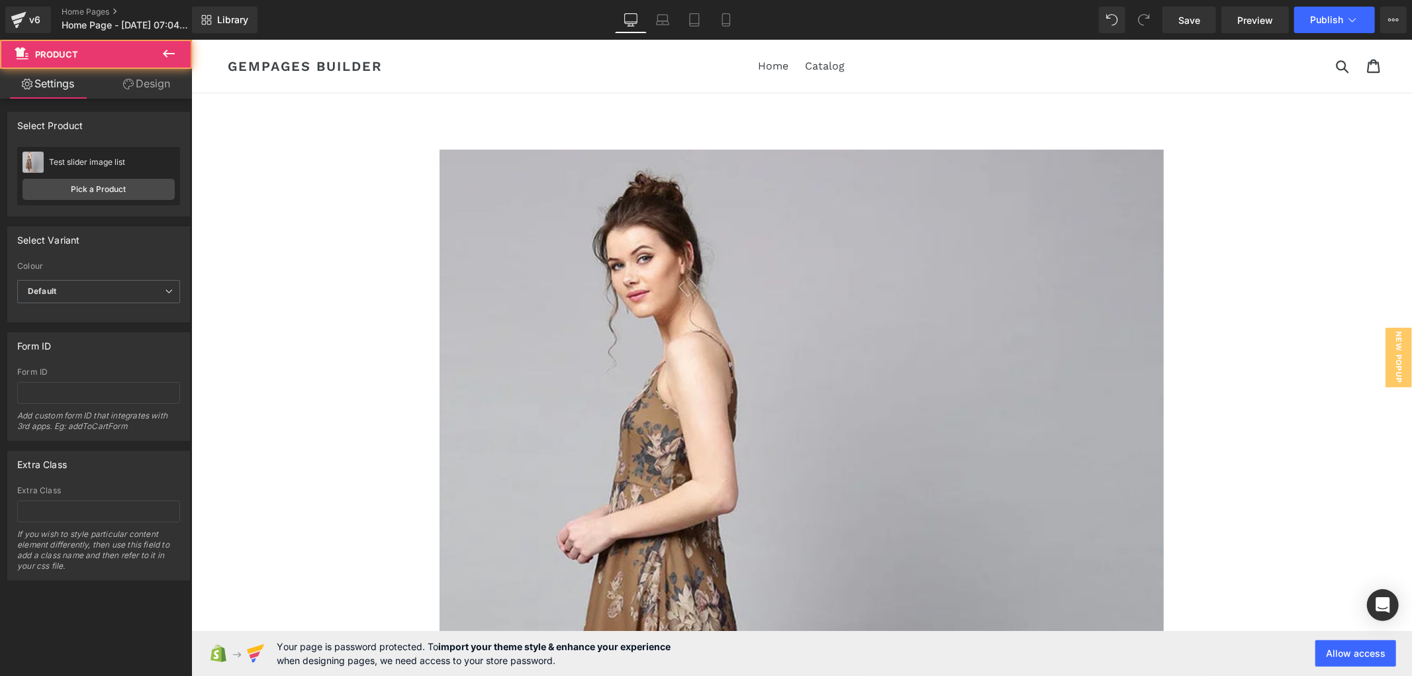
click at [441, 165] on img at bounding box center [801, 632] width 724 height 966
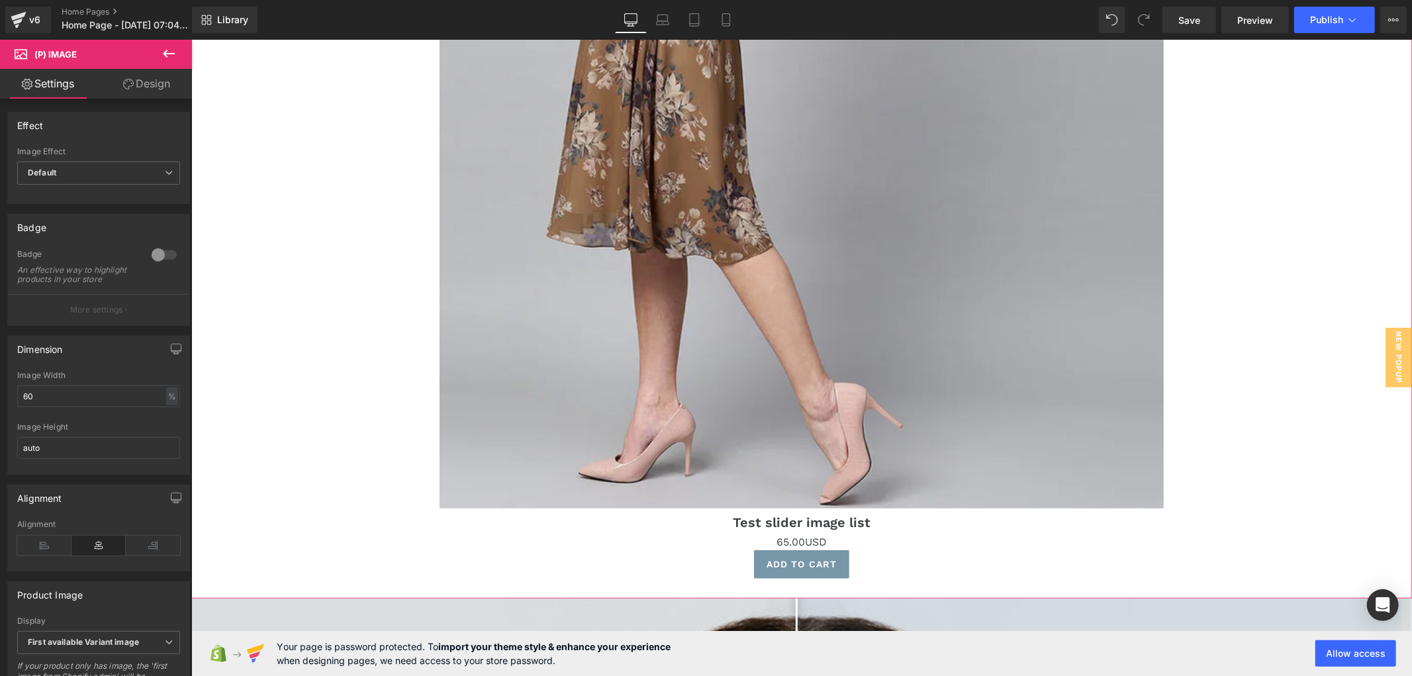
scroll to position [809, 0]
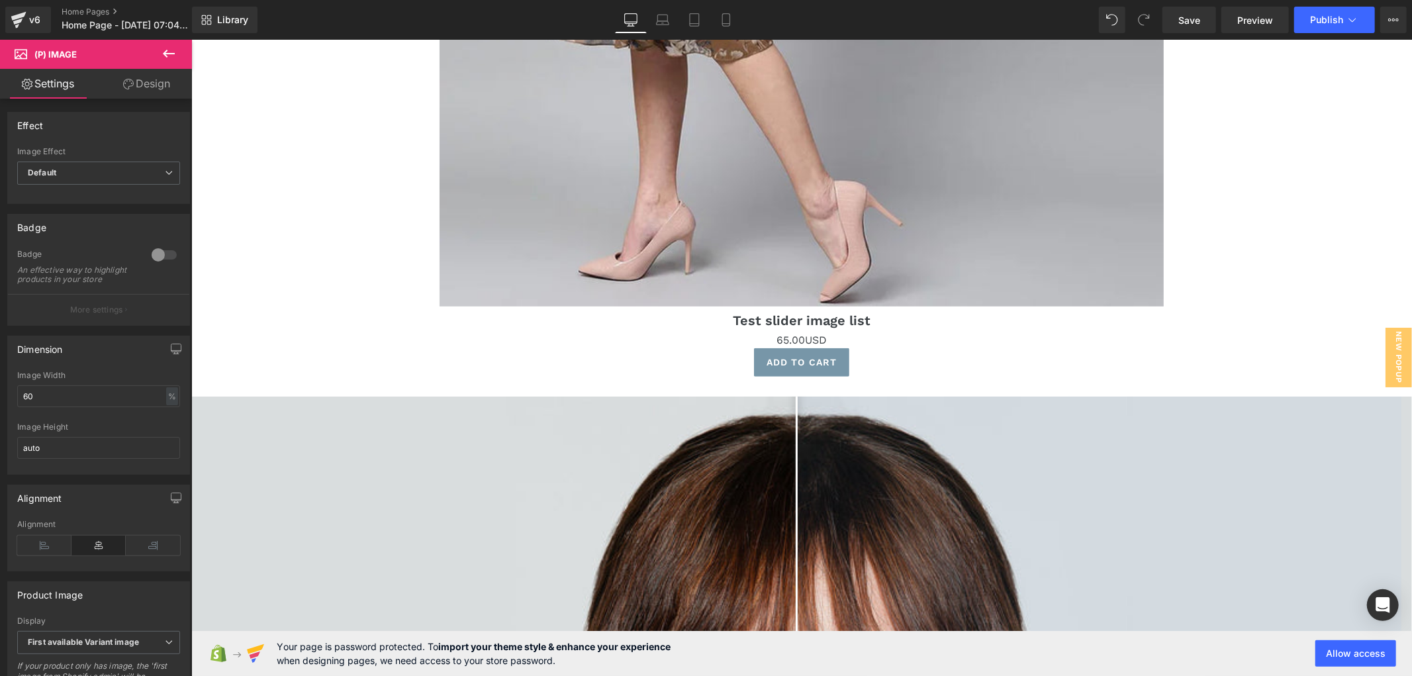
click at [160, 50] on button at bounding box center [169, 54] width 46 height 29
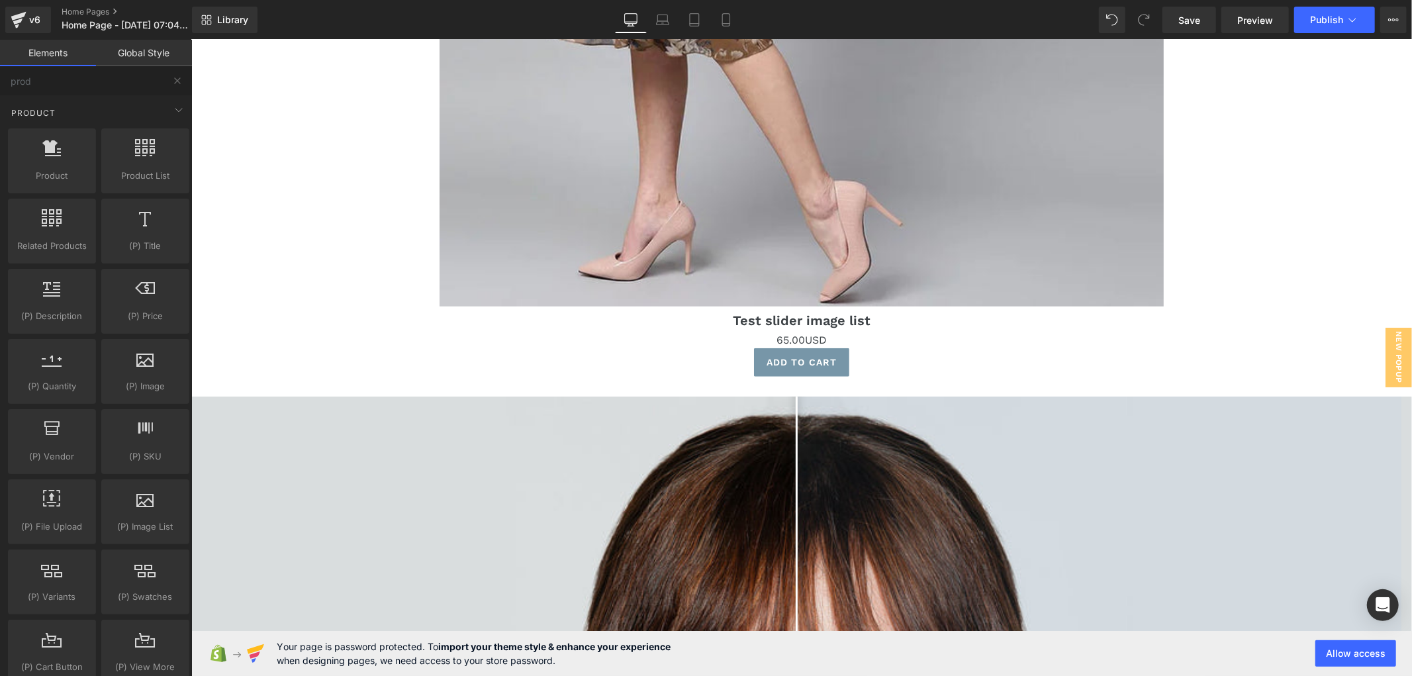
click at [93, 64] on link "Elements" at bounding box center [48, 53] width 96 height 26
drag, startPoint x: 89, startPoint y: 83, endPoint x: -12, endPoint y: 89, distance: 101.5
click at [0, 89] on html "Product You are previewing how the will restyle your page. You can not edit Ele…" at bounding box center [706, 338] width 1412 height 676
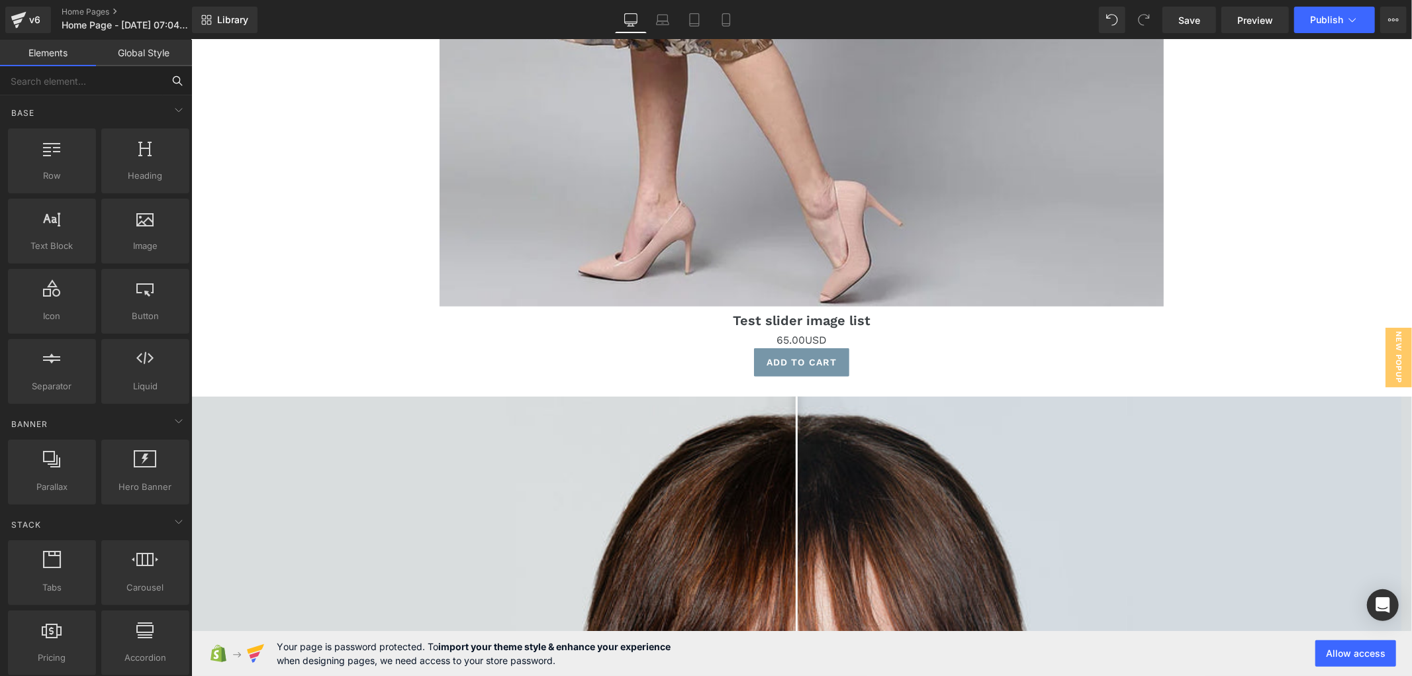
type input "c"
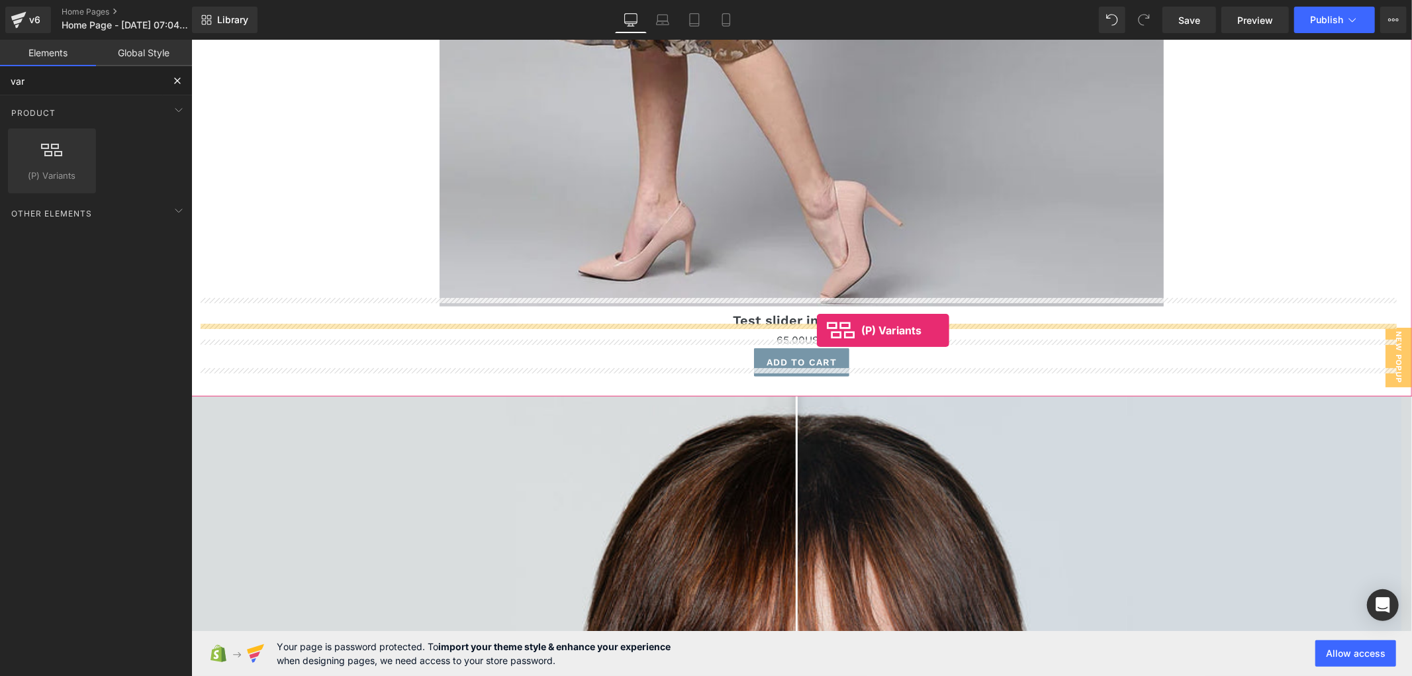
drag, startPoint x: 286, startPoint y: 215, endPoint x: 816, endPoint y: 329, distance: 542.2
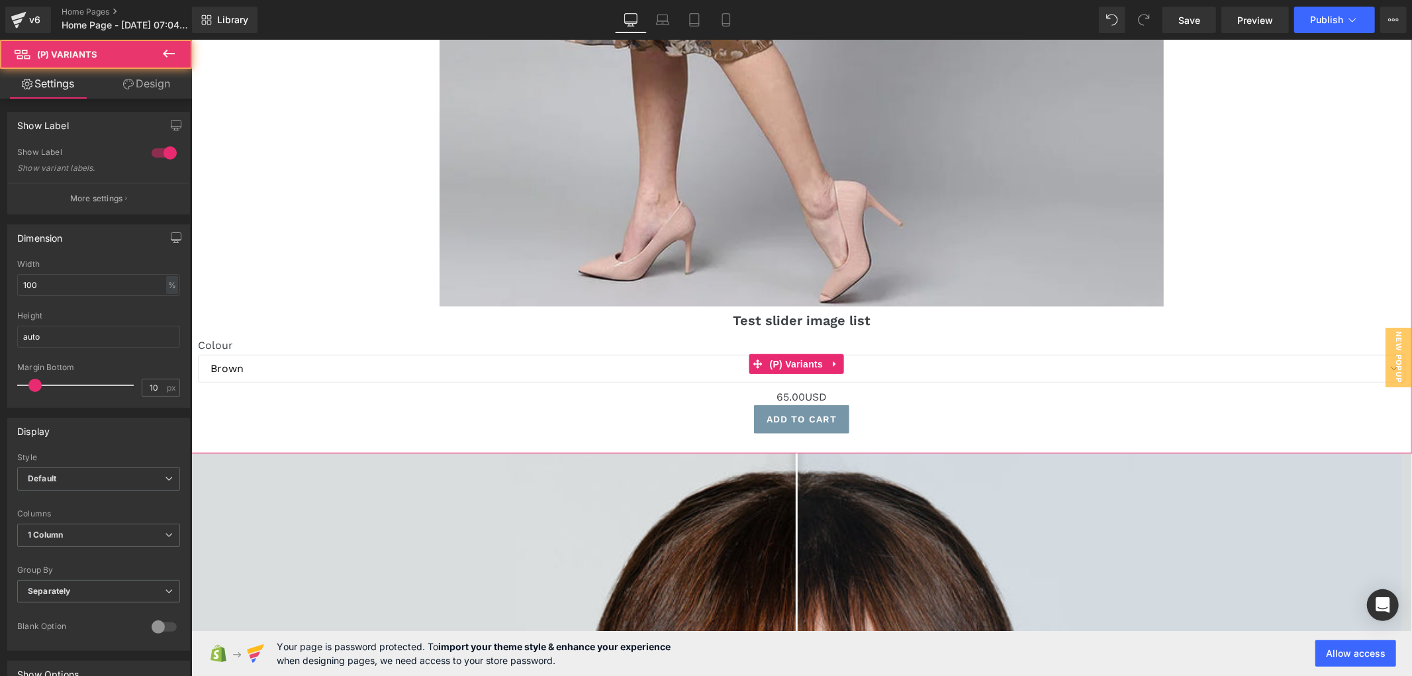
click at [549, 339] on label "Colour" at bounding box center [800, 346] width 1207 height 16
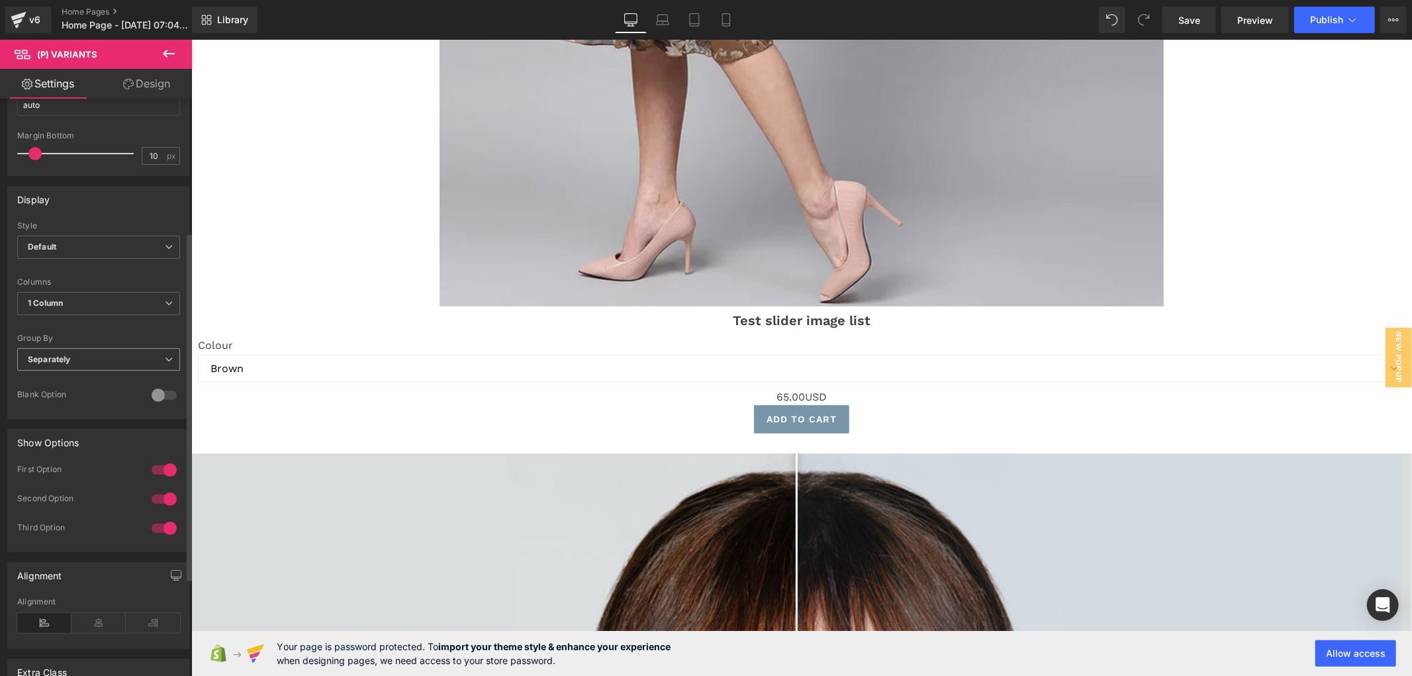
scroll to position [220, 0]
click at [108, 313] on span "1 Column" at bounding box center [98, 314] width 163 height 23
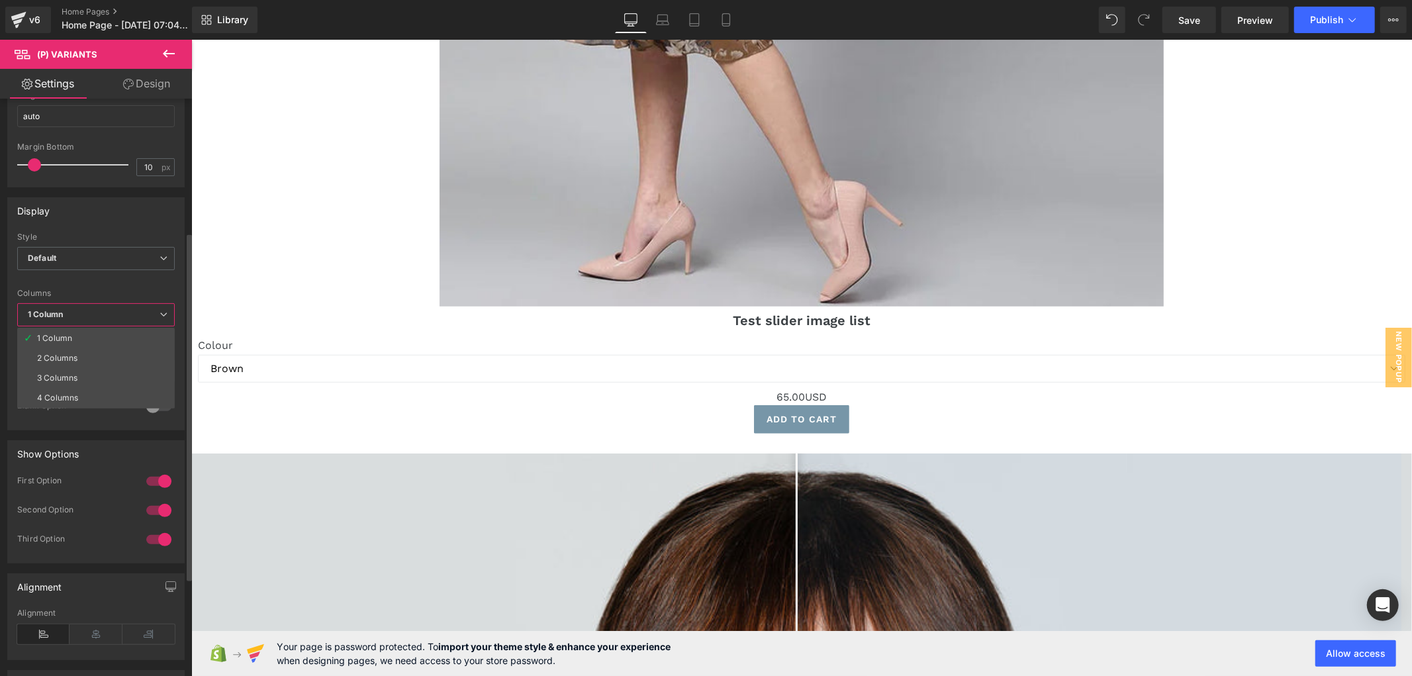
click at [112, 285] on div "Default Inline Style Default Default Inline 100px Label Width 100 px 1 Column 2…" at bounding box center [96, 330] width 176 height 197
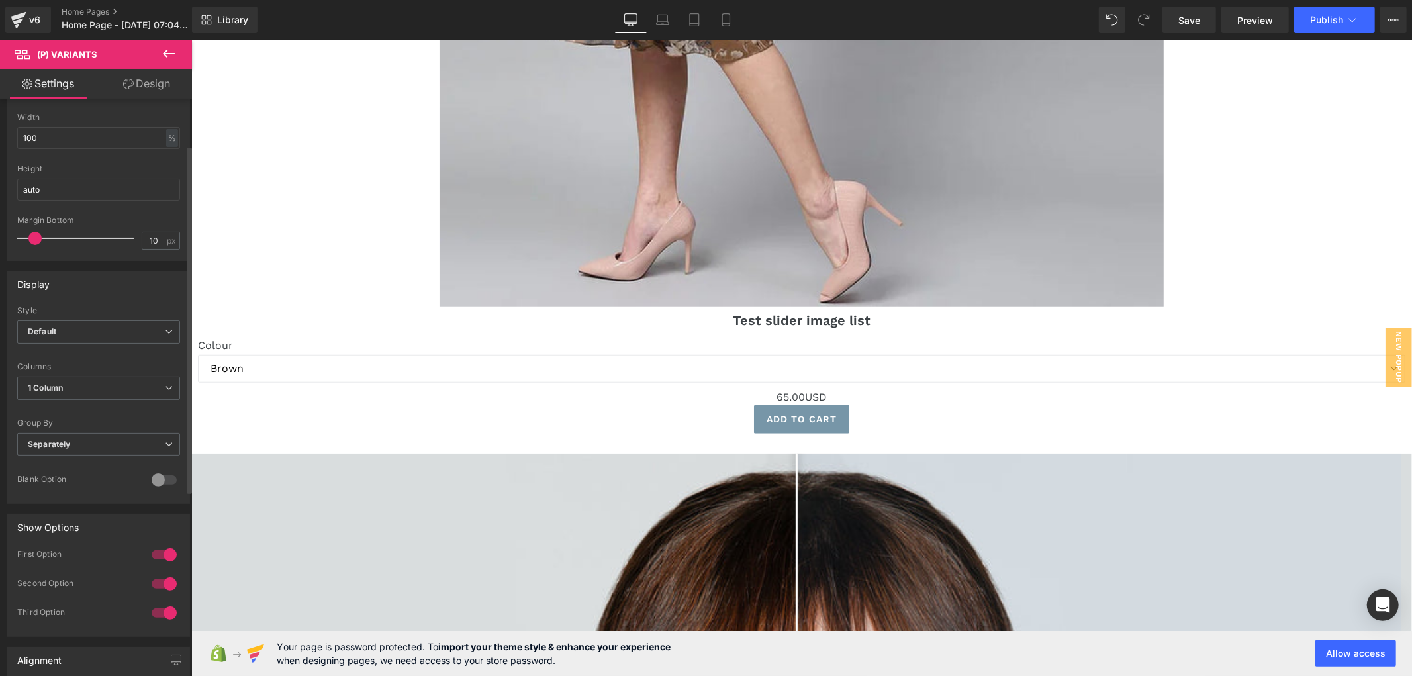
scroll to position [0, 0]
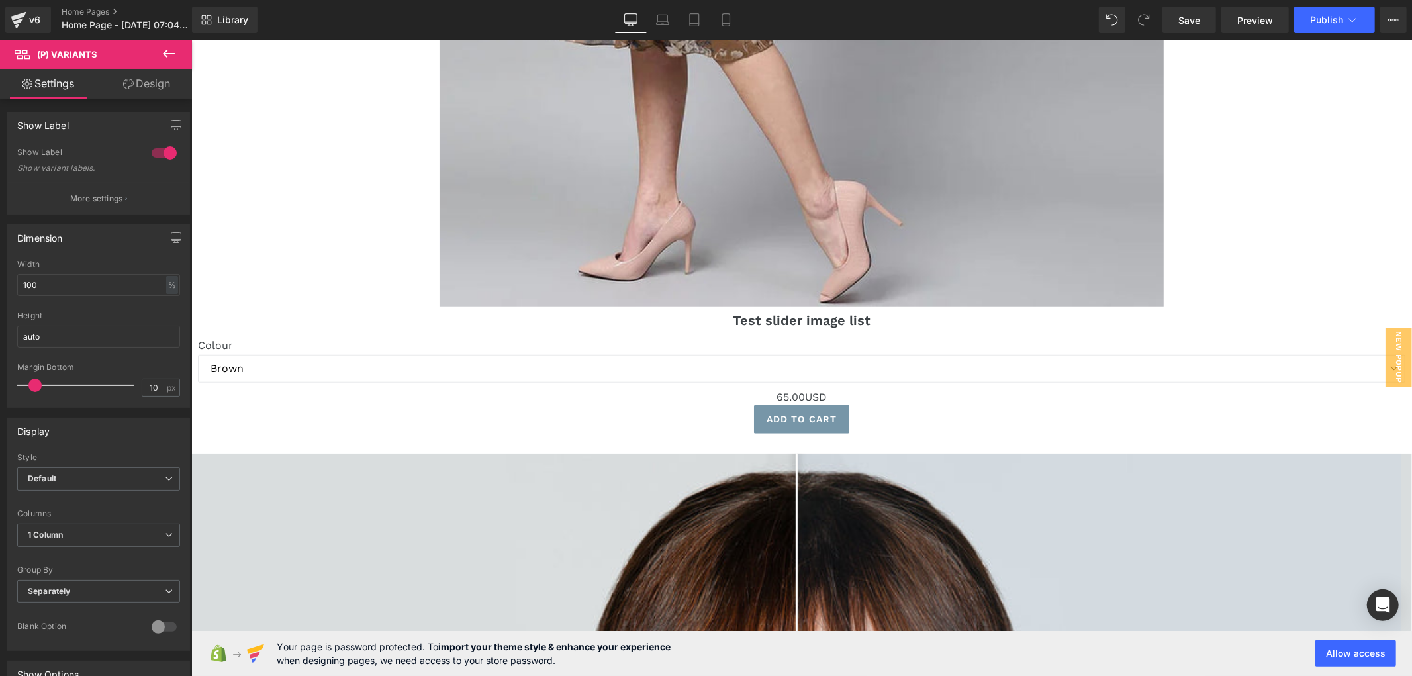
click at [162, 56] on icon at bounding box center [169, 54] width 16 height 16
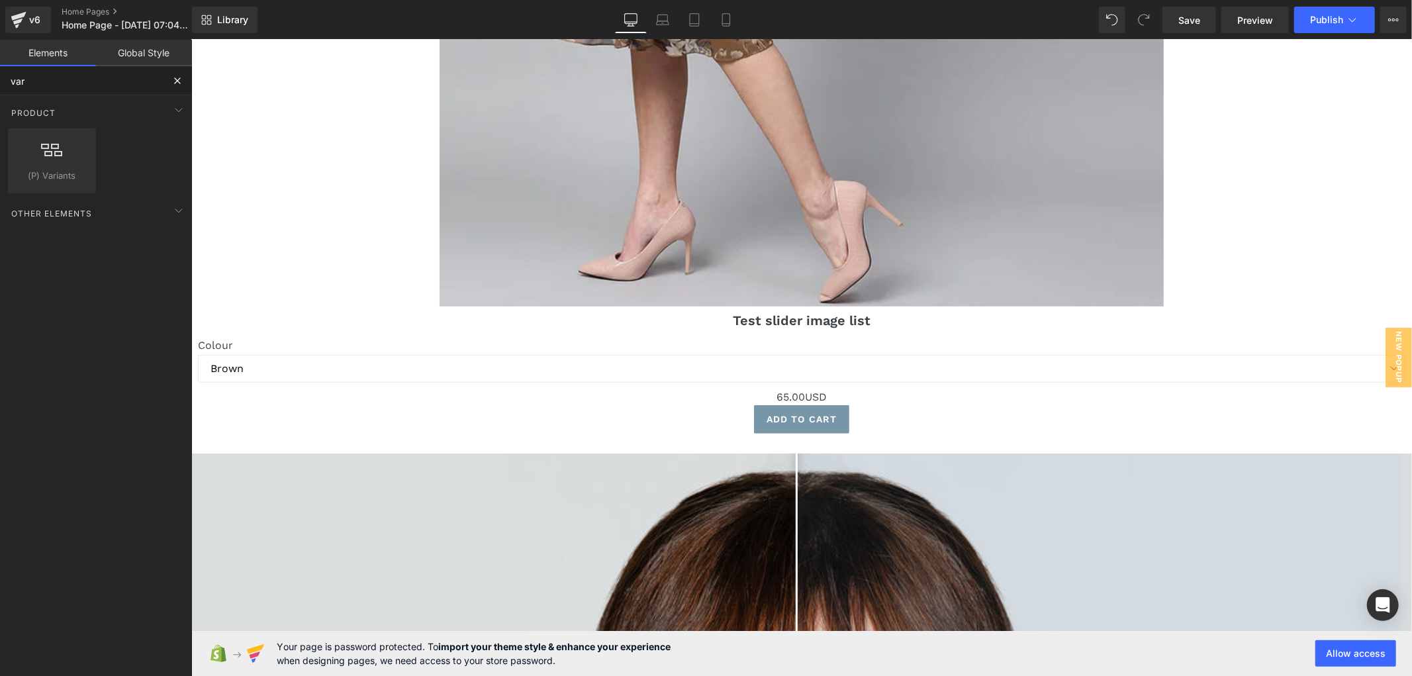
click at [74, 73] on input "var" at bounding box center [81, 80] width 163 height 29
click at [13, 81] on input "var" at bounding box center [81, 80] width 163 height 29
type input "v"
type input "s"
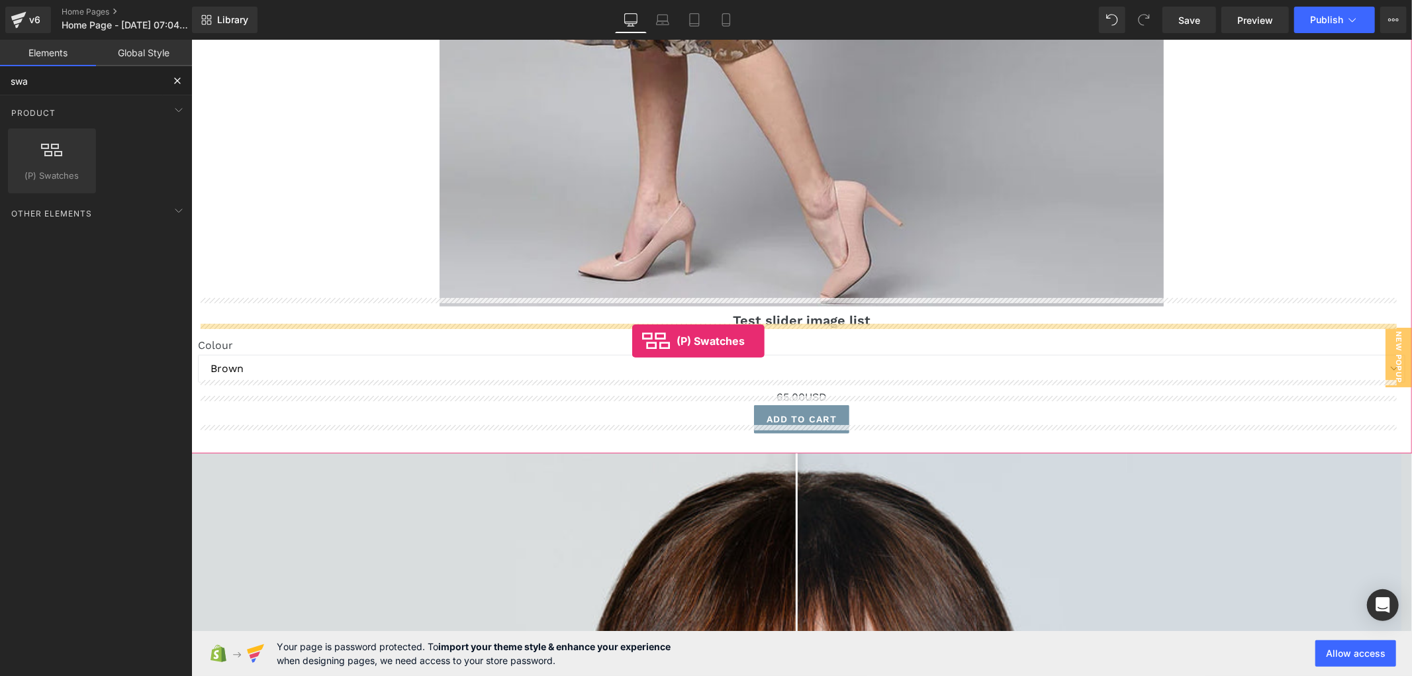
drag, startPoint x: 258, startPoint y: 197, endPoint x: 633, endPoint y: 340, distance: 401.1
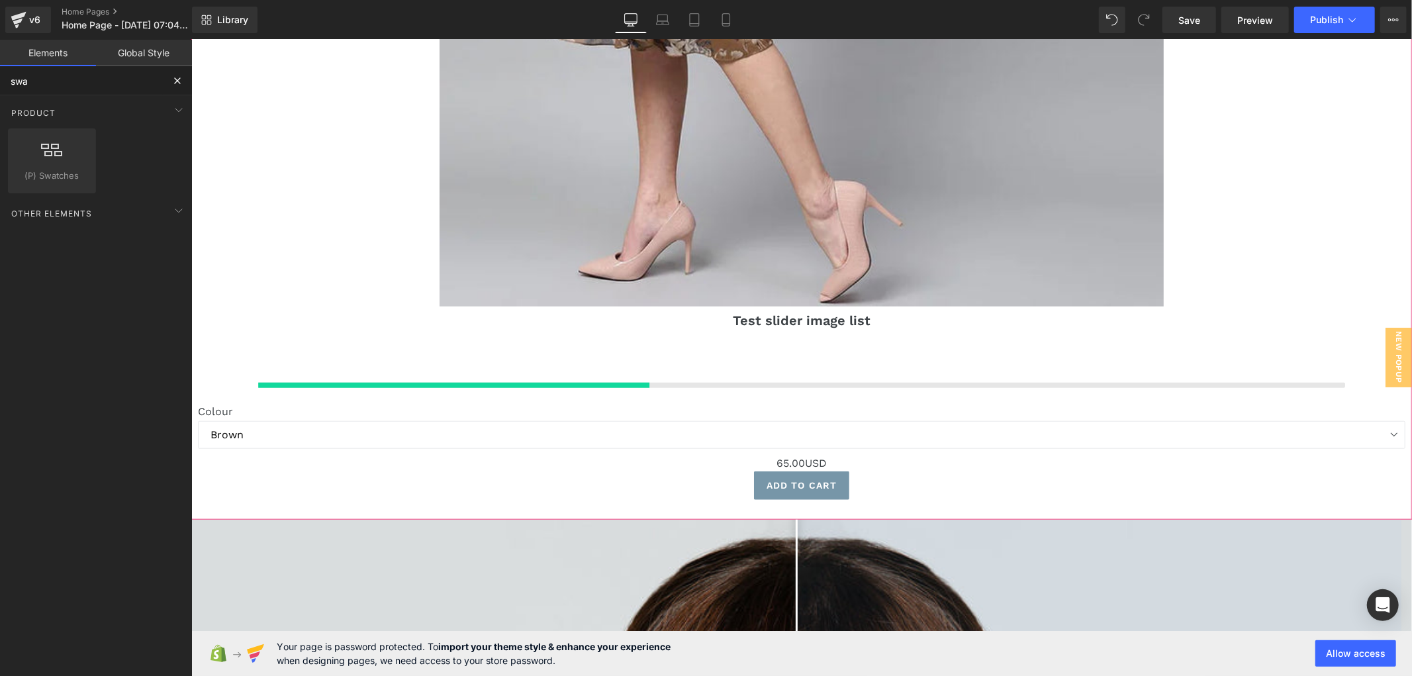
type input "swa"
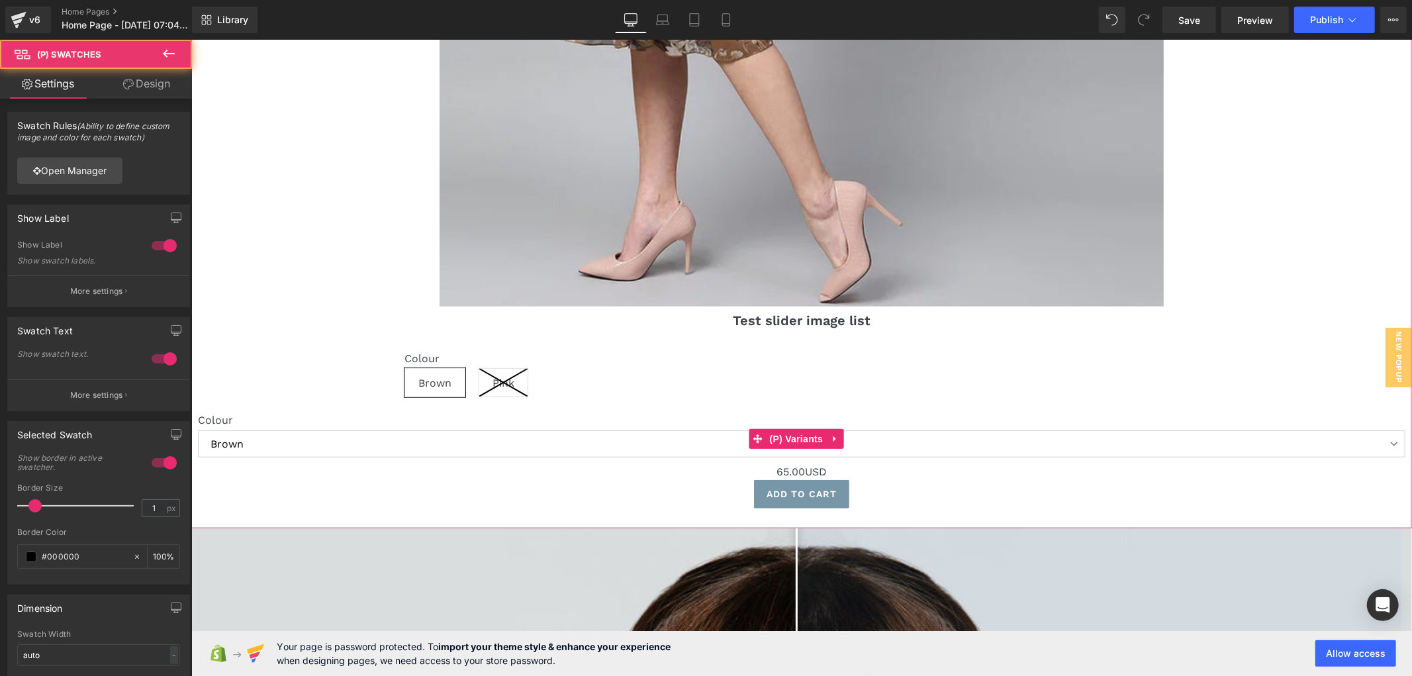
click at [639, 434] on select "Brown Pink" at bounding box center [800, 442] width 1207 height 27
click at [831, 433] on icon at bounding box center [833, 438] width 9 height 10
click at [845, 428] on link at bounding box center [842, 438] width 17 height 20
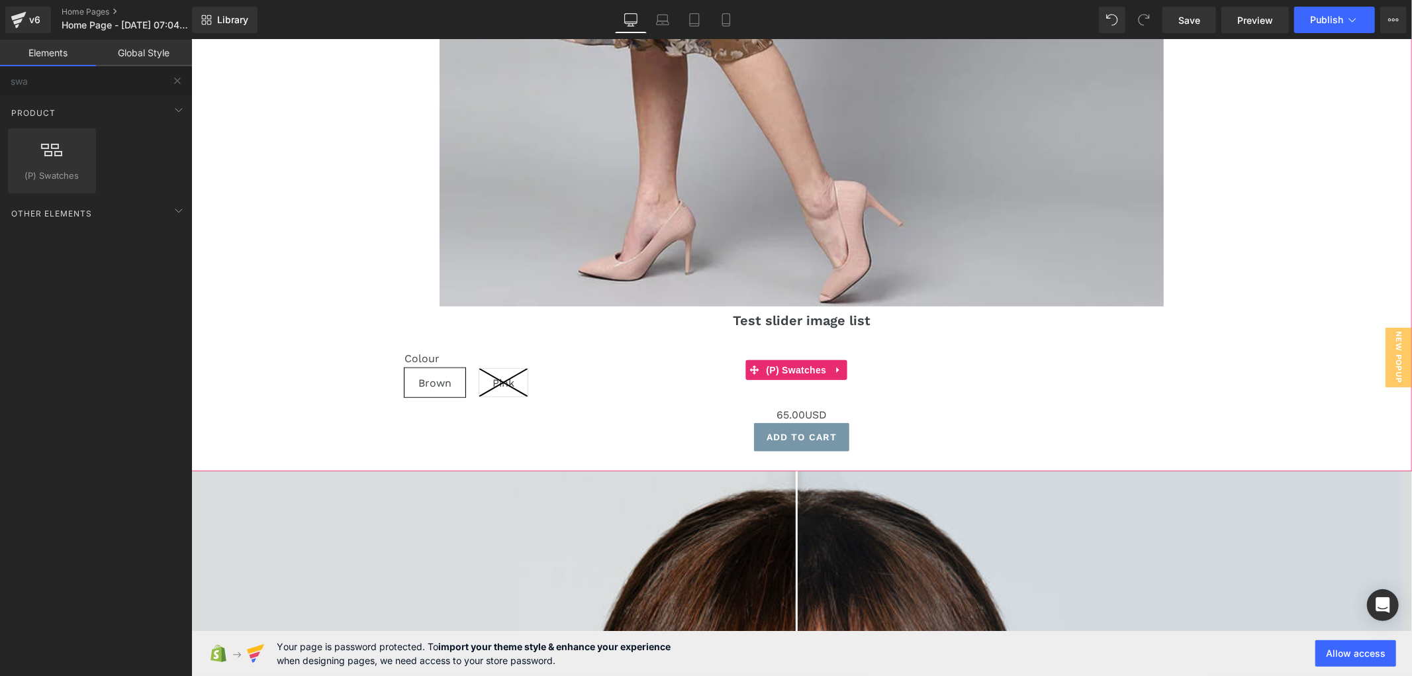
click at [471, 365] on div "Colour Brown Pink" at bounding box center [801, 378] width 794 height 55
click at [640, 382] on div "Colour Brown Pink" at bounding box center [801, 378] width 794 height 55
click at [416, 355] on label "Colour" at bounding box center [801, 359] width 794 height 16
click at [720, 371] on div "Colour Brown Pink" at bounding box center [801, 378] width 794 height 55
click at [782, 359] on span "(P) Swatches" at bounding box center [795, 369] width 67 height 20
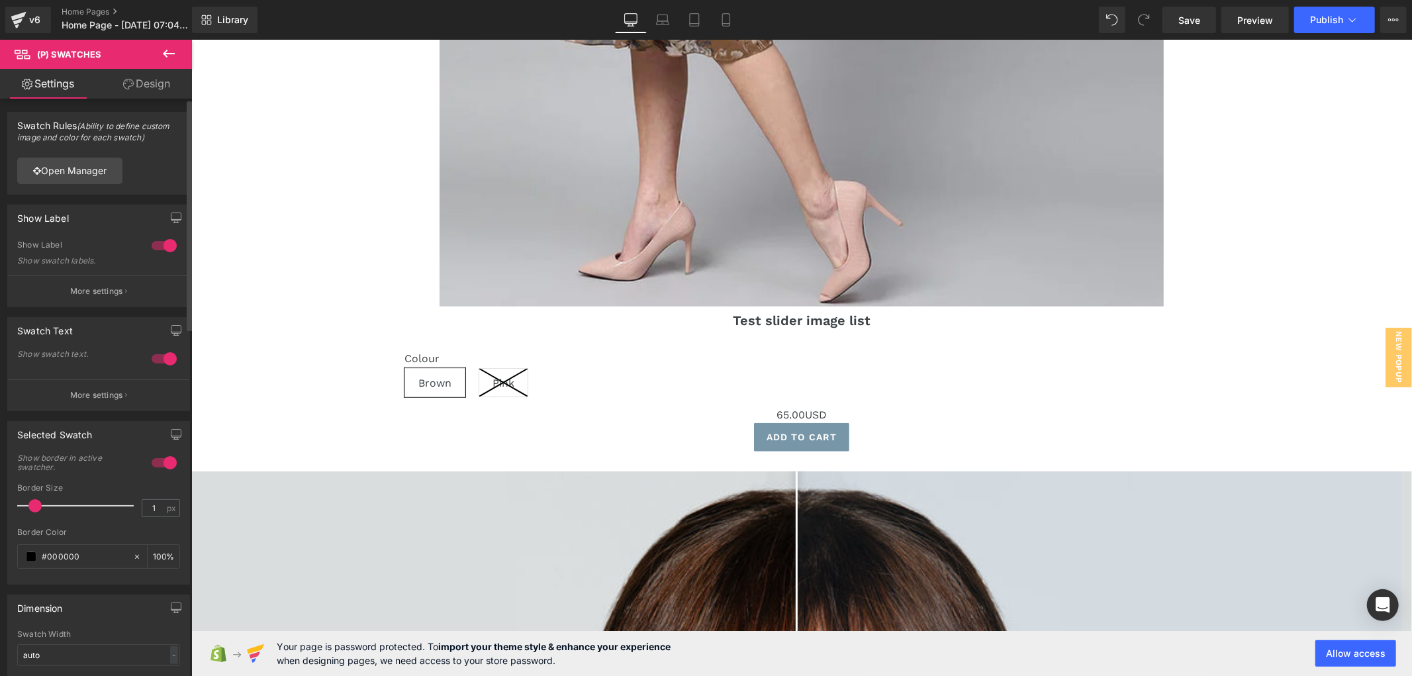
click at [101, 285] on p "More settings" at bounding box center [96, 291] width 53 height 12
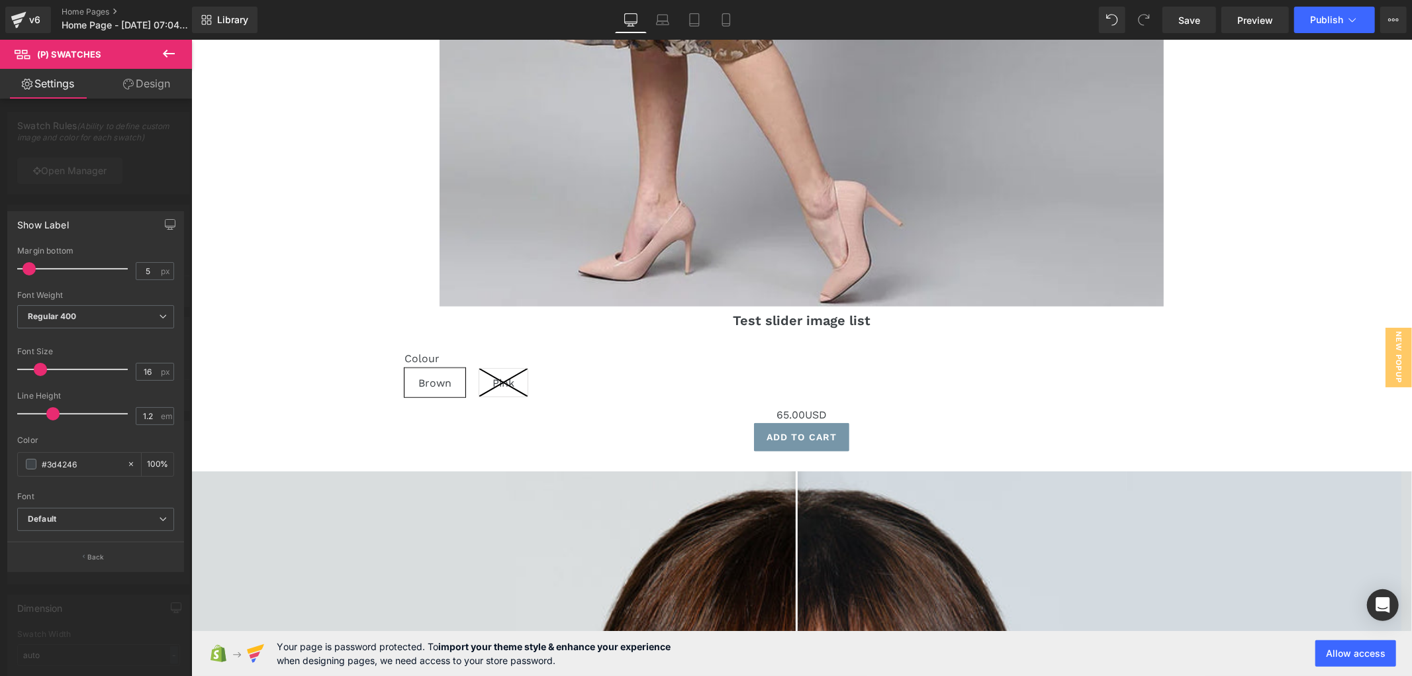
click at [119, 183] on div at bounding box center [96, 361] width 192 height 643
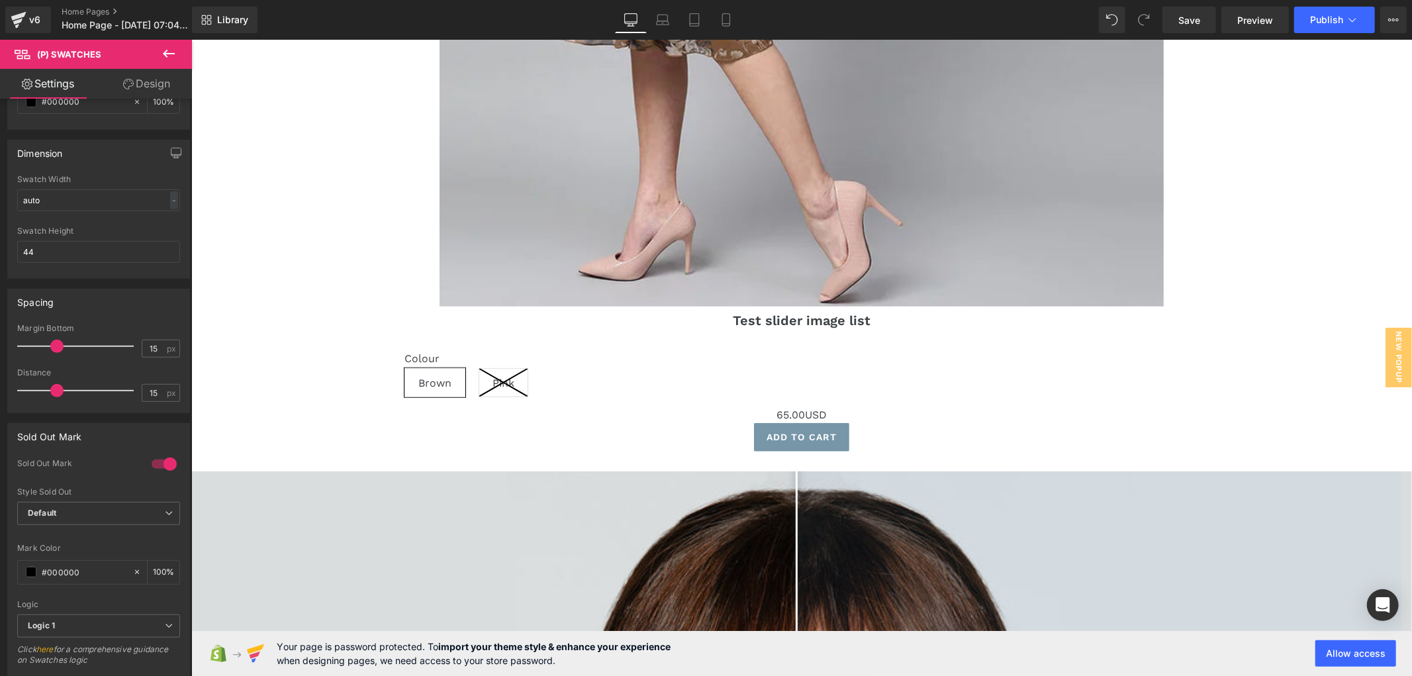
scroll to position [514, 0]
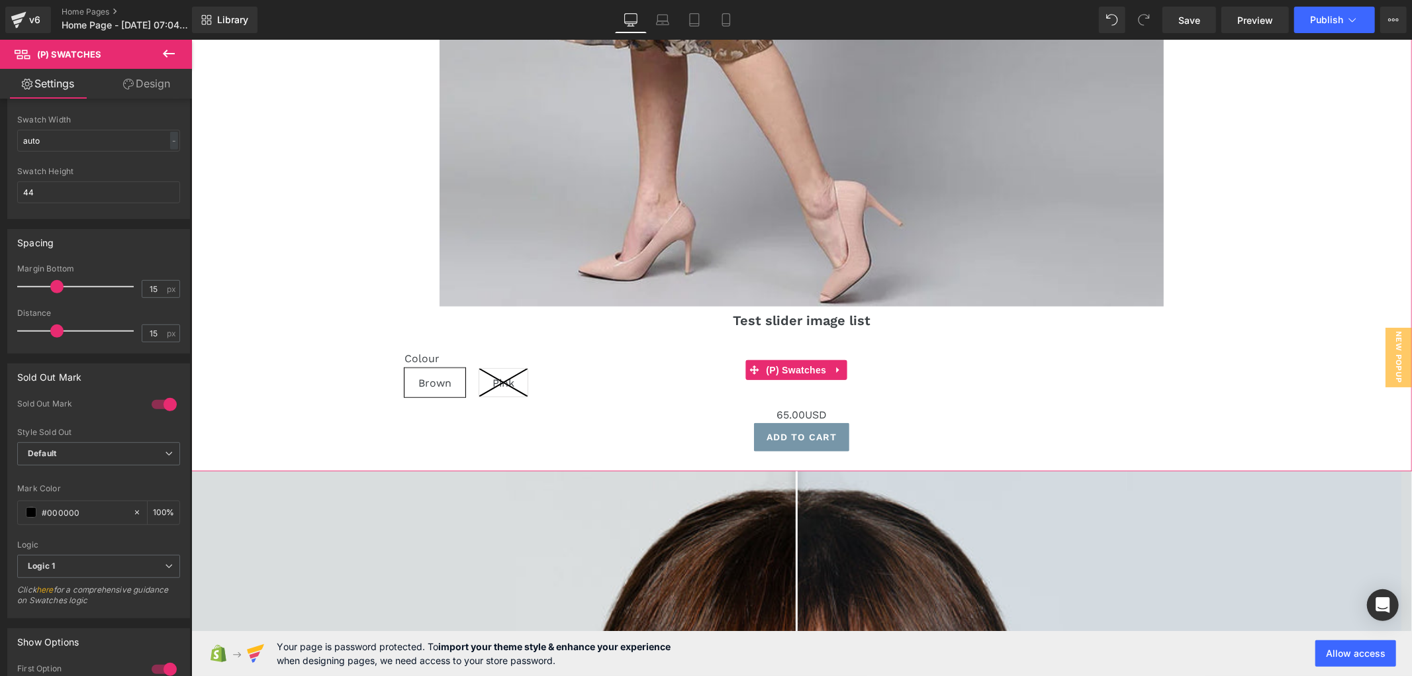
click at [771, 332] on div "Colour Brown Pink" at bounding box center [801, 369] width 794 height 75
click at [787, 332] on div "Colour Brown Pink" at bounding box center [801, 369] width 794 height 75
click at [781, 359] on span "(P) Swatches" at bounding box center [795, 369] width 67 height 20
click at [786, 363] on span "(P) Swatches" at bounding box center [795, 369] width 67 height 20
click at [788, 424] on div "Add To Cart (P) Cart Button" at bounding box center [800, 436] width 1207 height 28
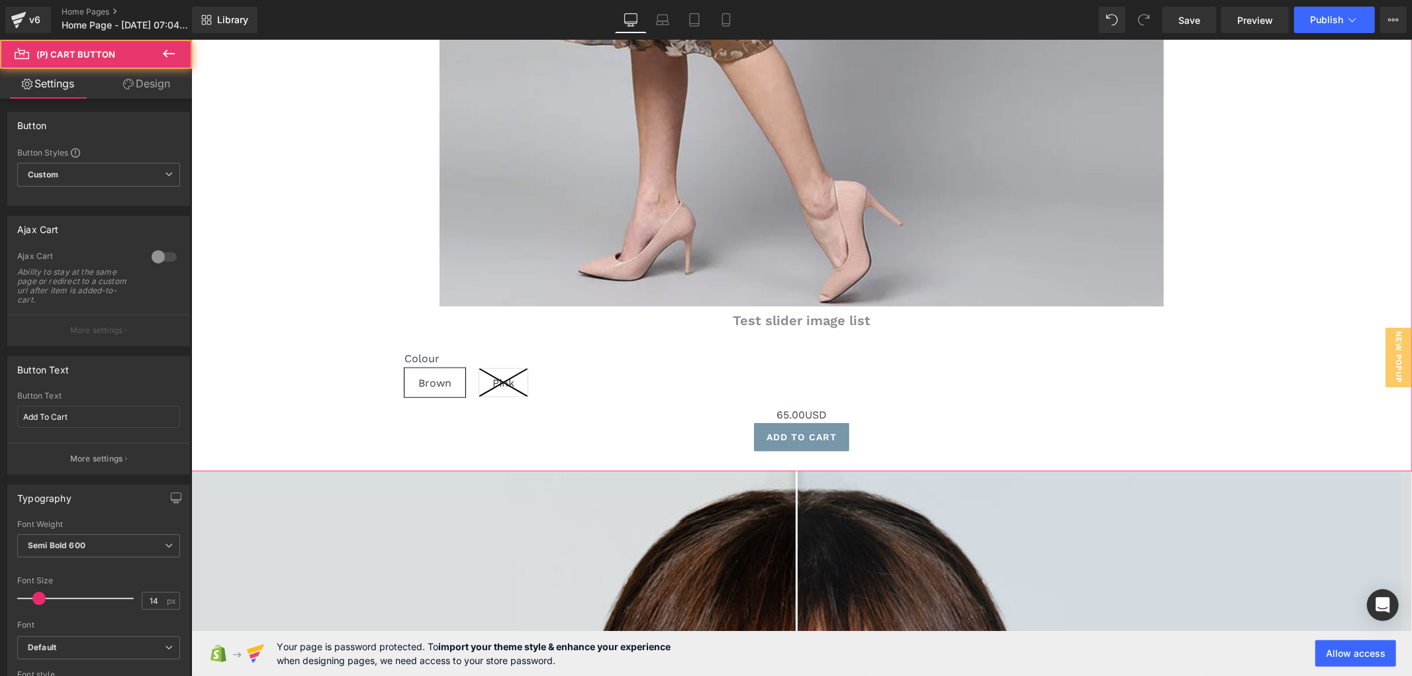
click at [750, 318] on link "Test slider image list" at bounding box center [801, 320] width 138 height 16
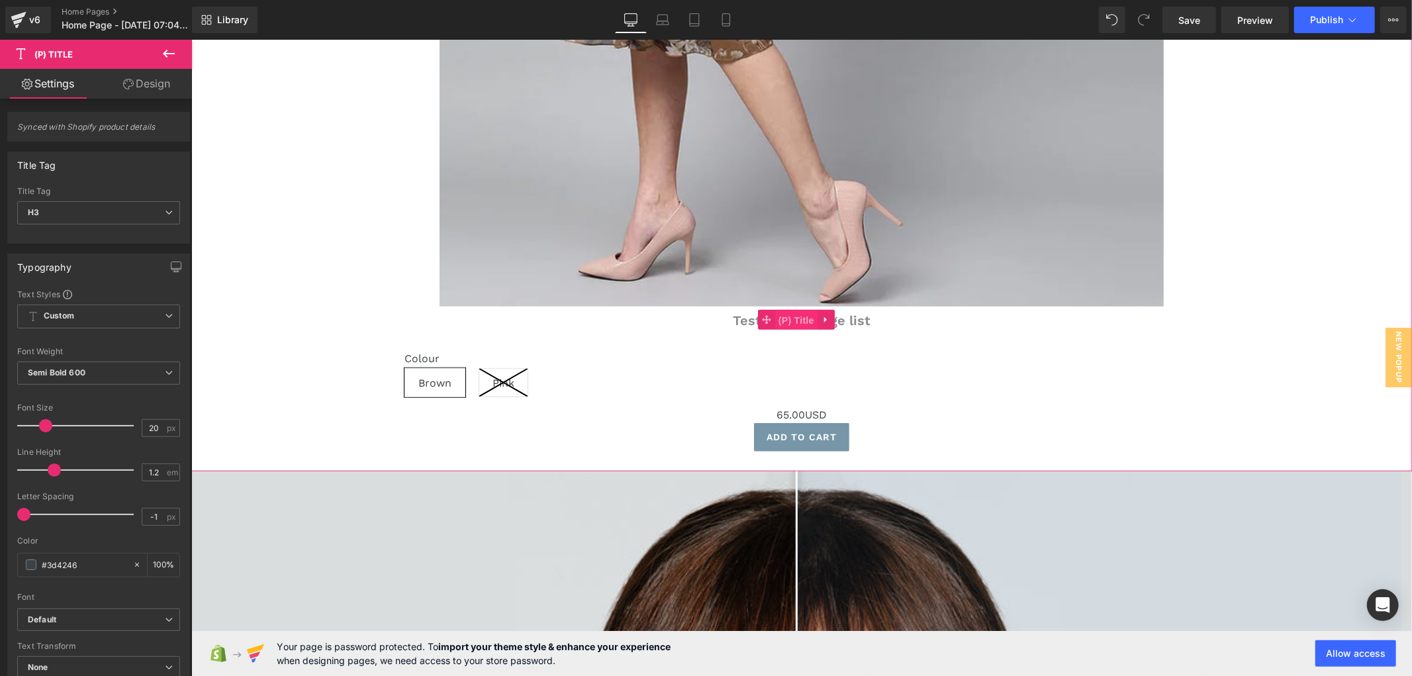
click at [799, 310] on span "(P) Title" at bounding box center [795, 320] width 42 height 20
click at [780, 314] on div "Test slider image list (P) Title" at bounding box center [800, 319] width 1207 height 26
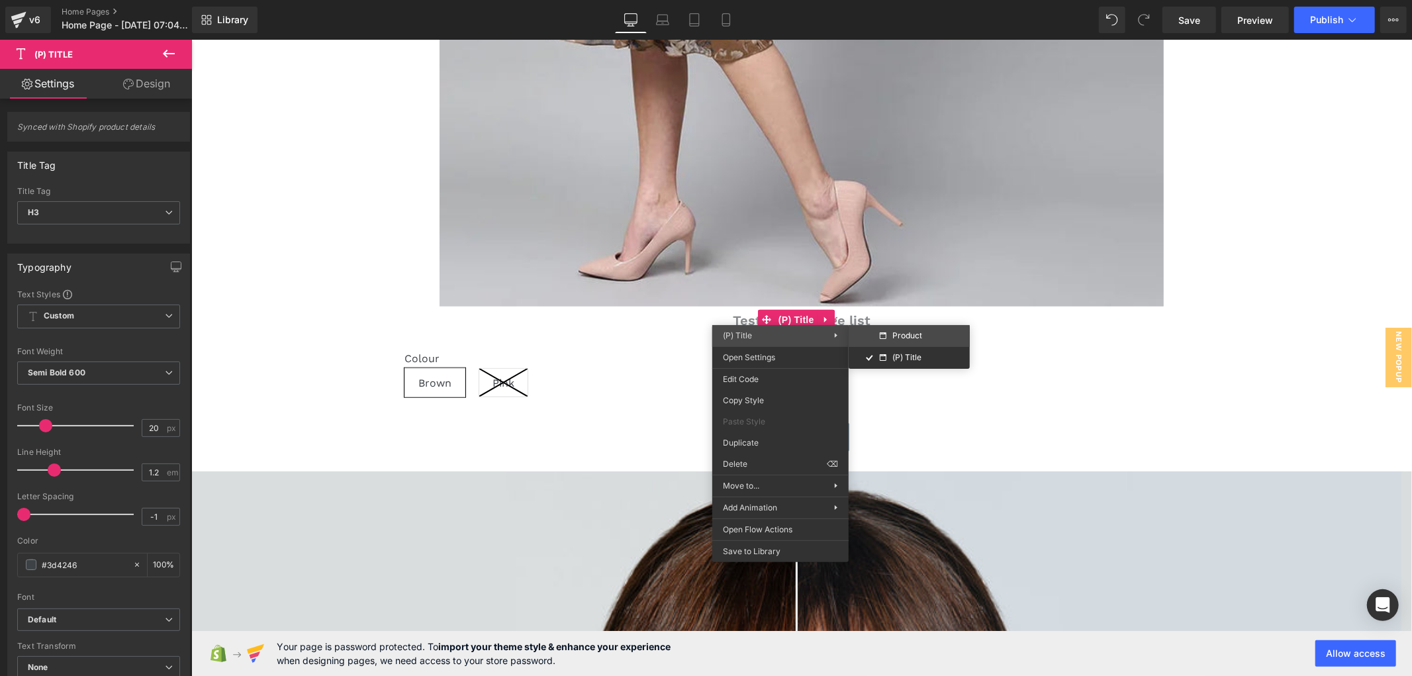
drag, startPoint x: 1089, startPoint y: 373, endPoint x: 728, endPoint y: 311, distance: 366.6
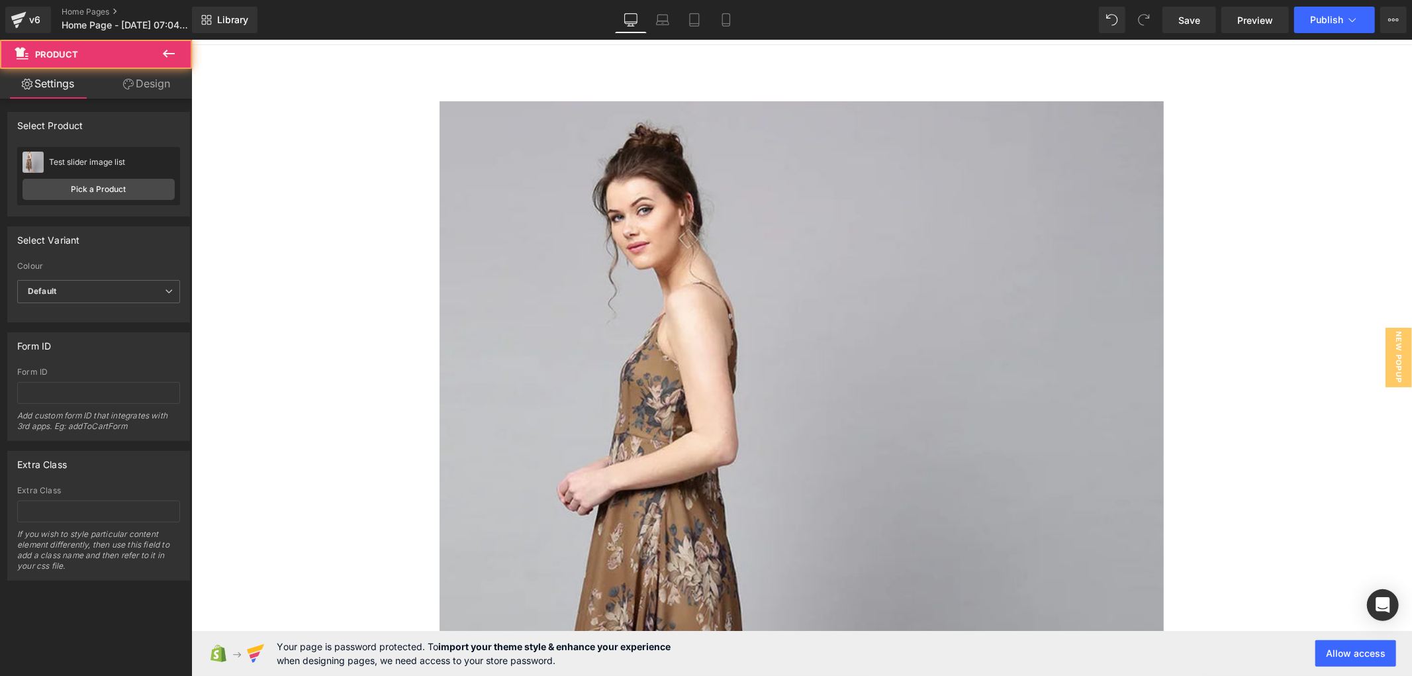
scroll to position [36, 0]
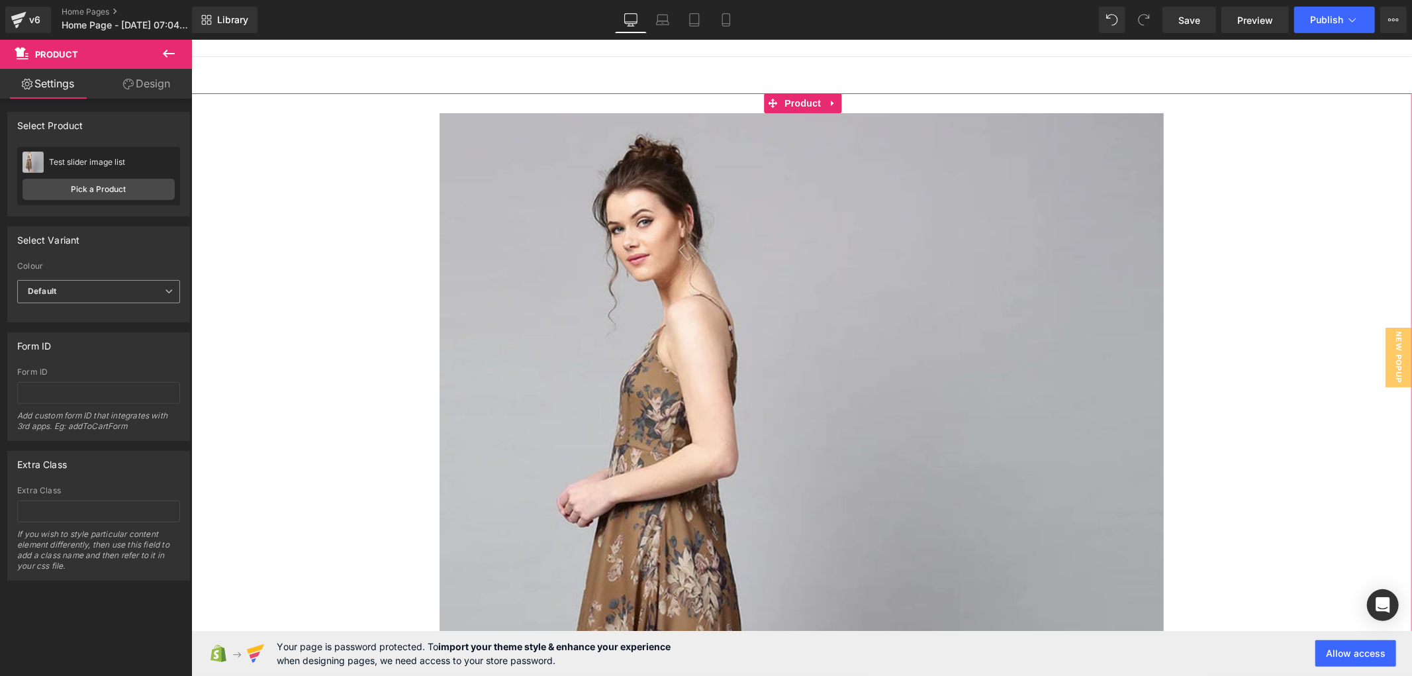
click at [147, 289] on span "Default" at bounding box center [98, 291] width 163 height 23
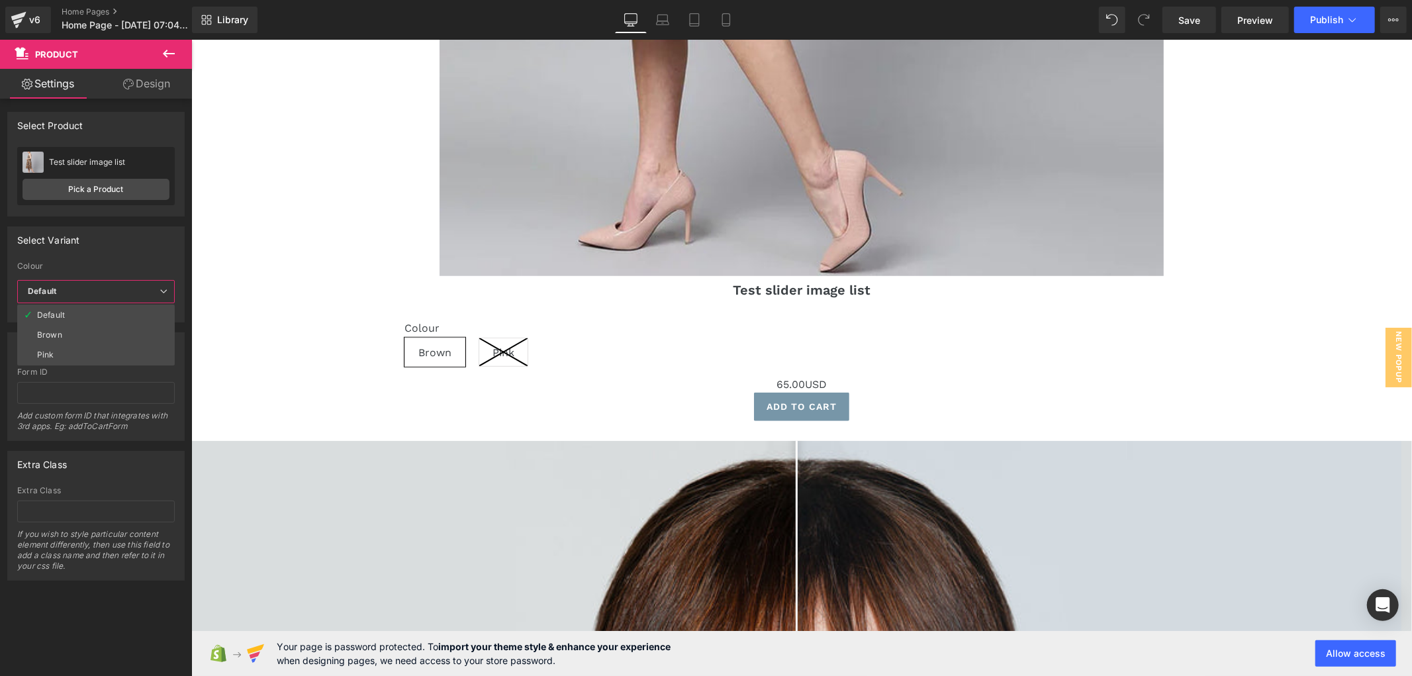
scroll to position [845, 0]
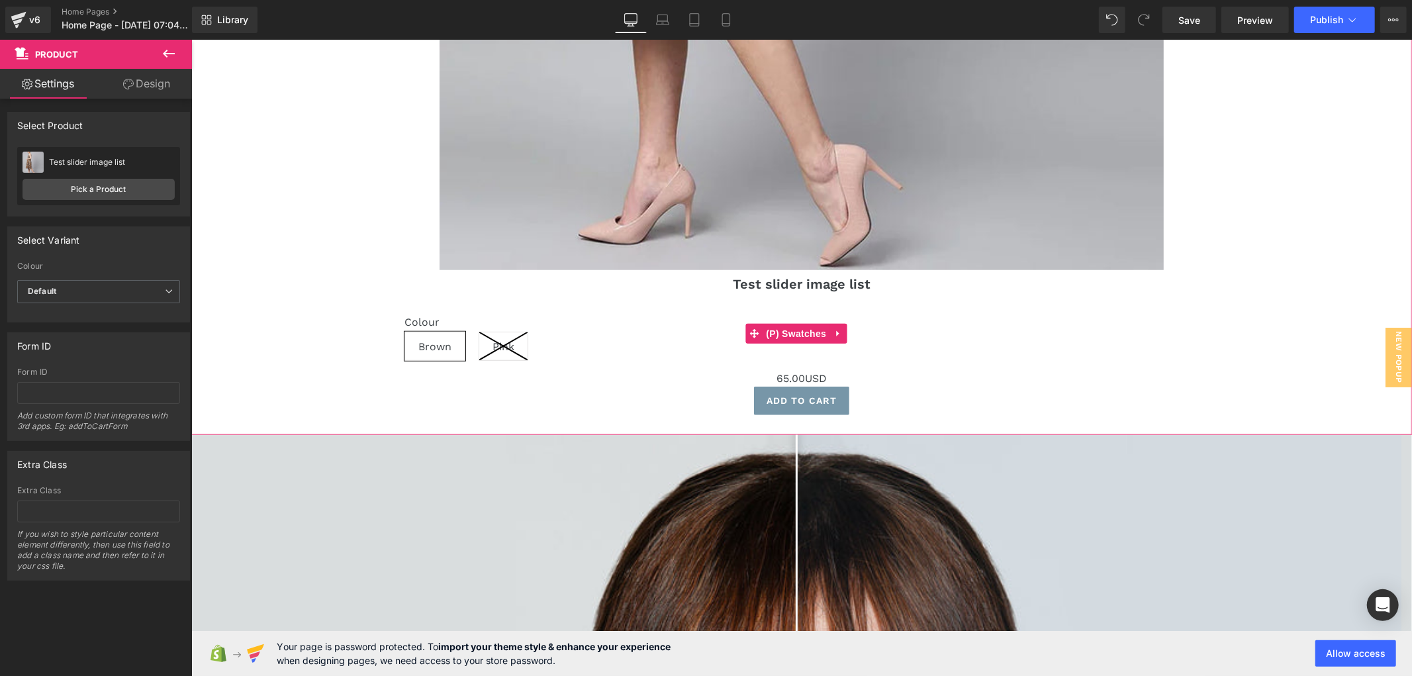
click at [478, 334] on icon at bounding box center [502, 346] width 48 height 28
click at [44, 69] on link "Settings" at bounding box center [48, 84] width 96 height 30
click at [182, 81] on link "Design" at bounding box center [147, 84] width 96 height 30
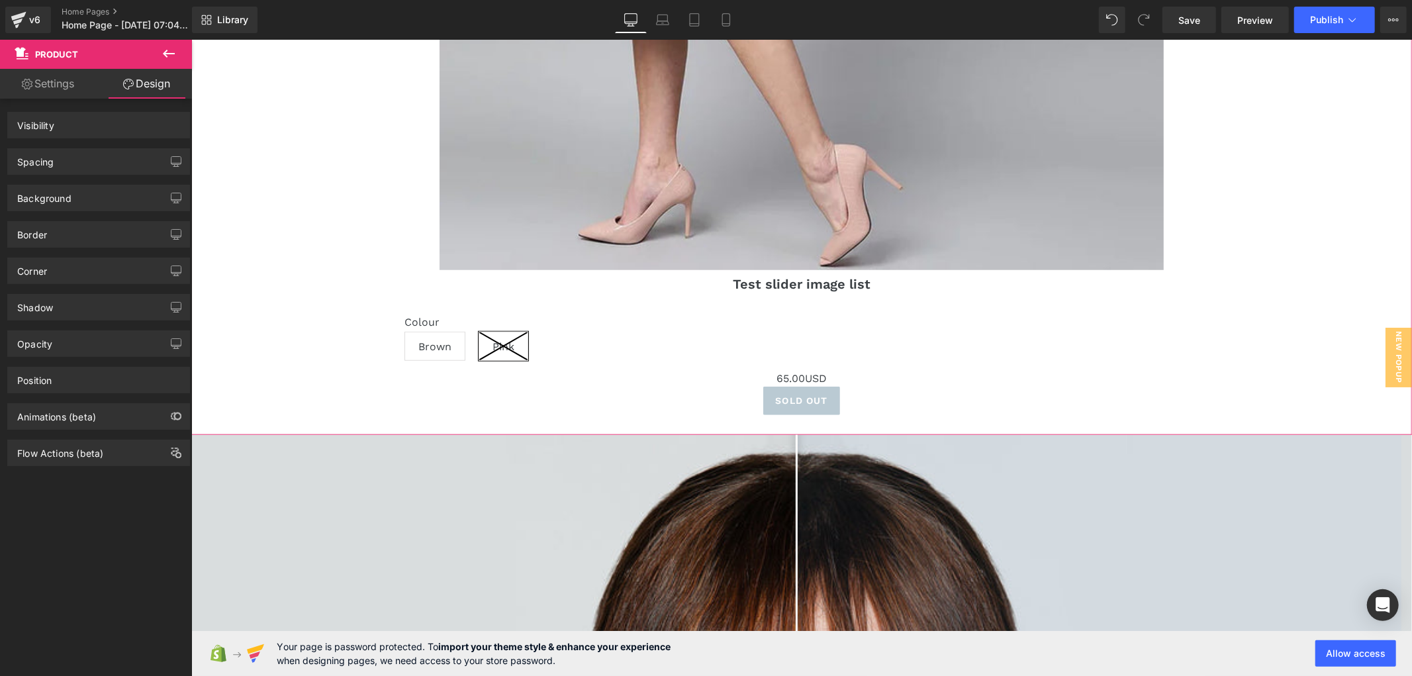
click at [157, 82] on link "Design" at bounding box center [147, 84] width 96 height 30
click at [46, 83] on link "Settings" at bounding box center [48, 84] width 96 height 30
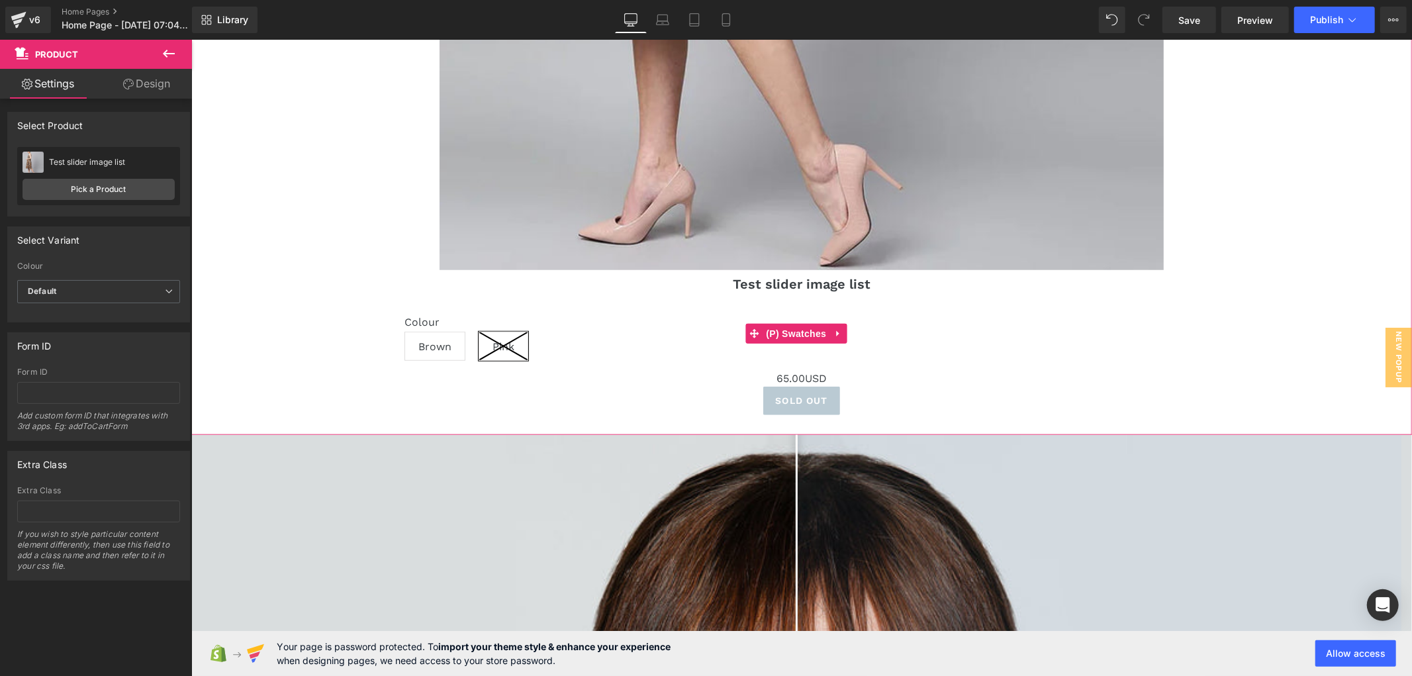
click at [750, 336] on div "Colour Brown Pink" at bounding box center [801, 342] width 794 height 55
click at [767, 325] on span "(P) Swatches" at bounding box center [795, 333] width 67 height 20
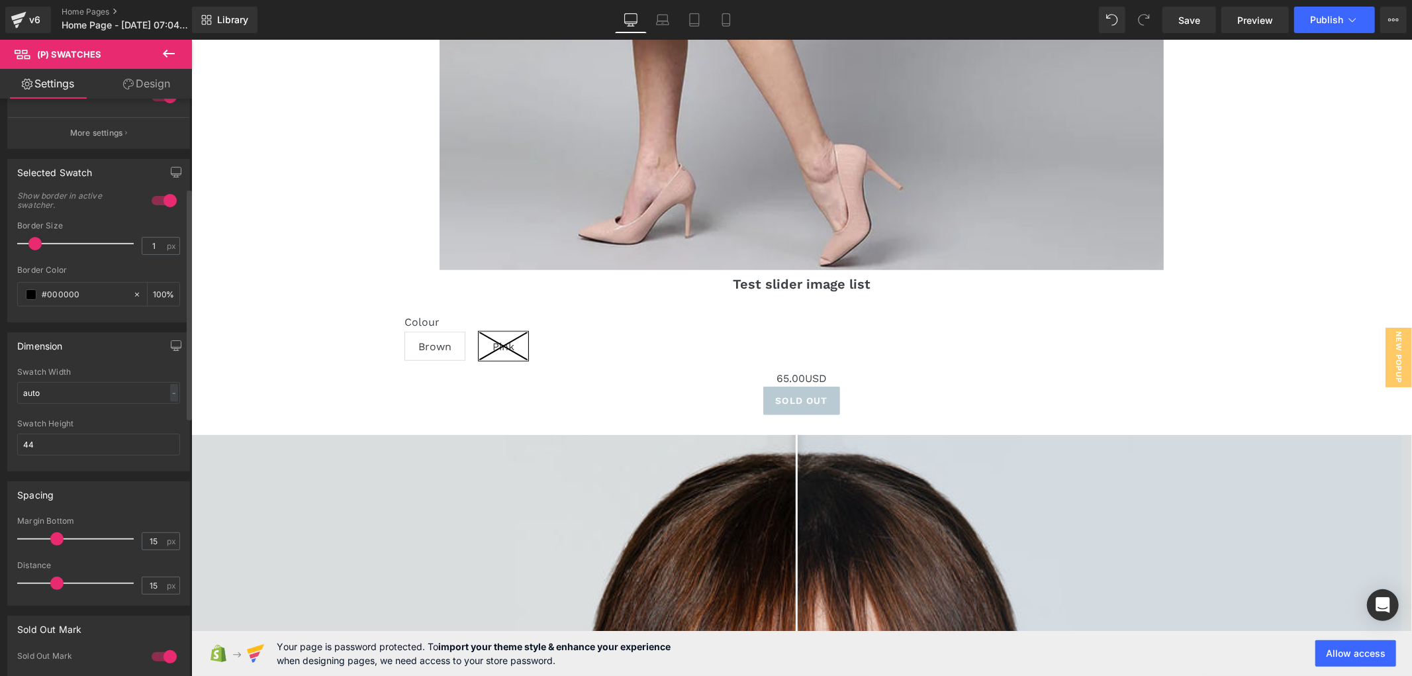
scroll to position [294, 0]
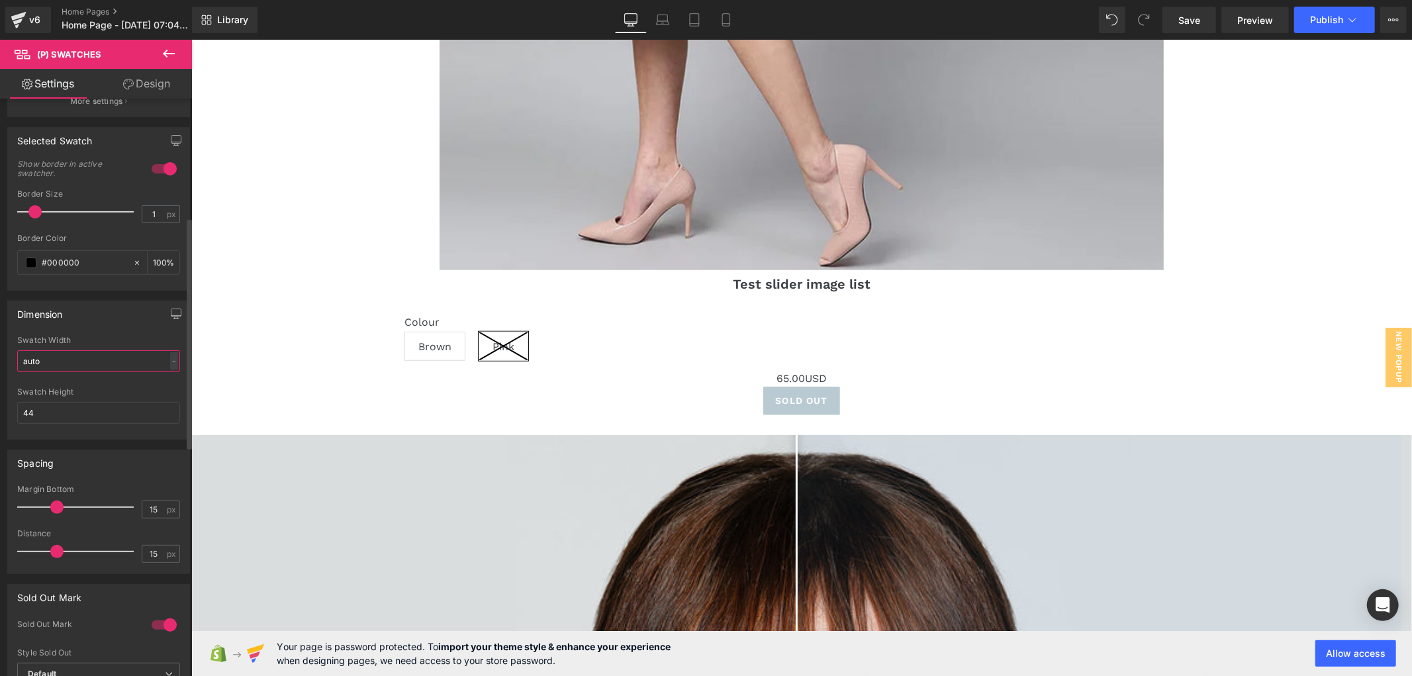
click at [68, 359] on input "auto" at bounding box center [98, 361] width 163 height 22
type input "a"
type input "44"
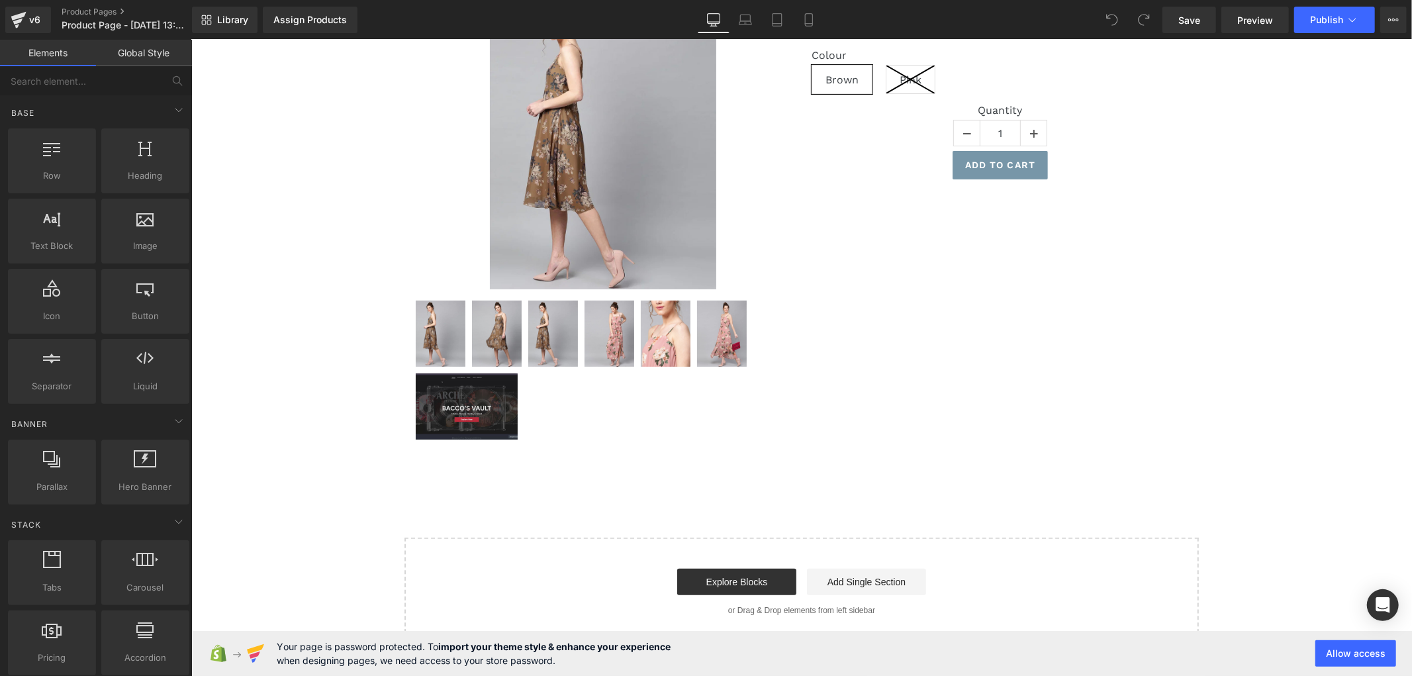
scroll to position [332, 0]
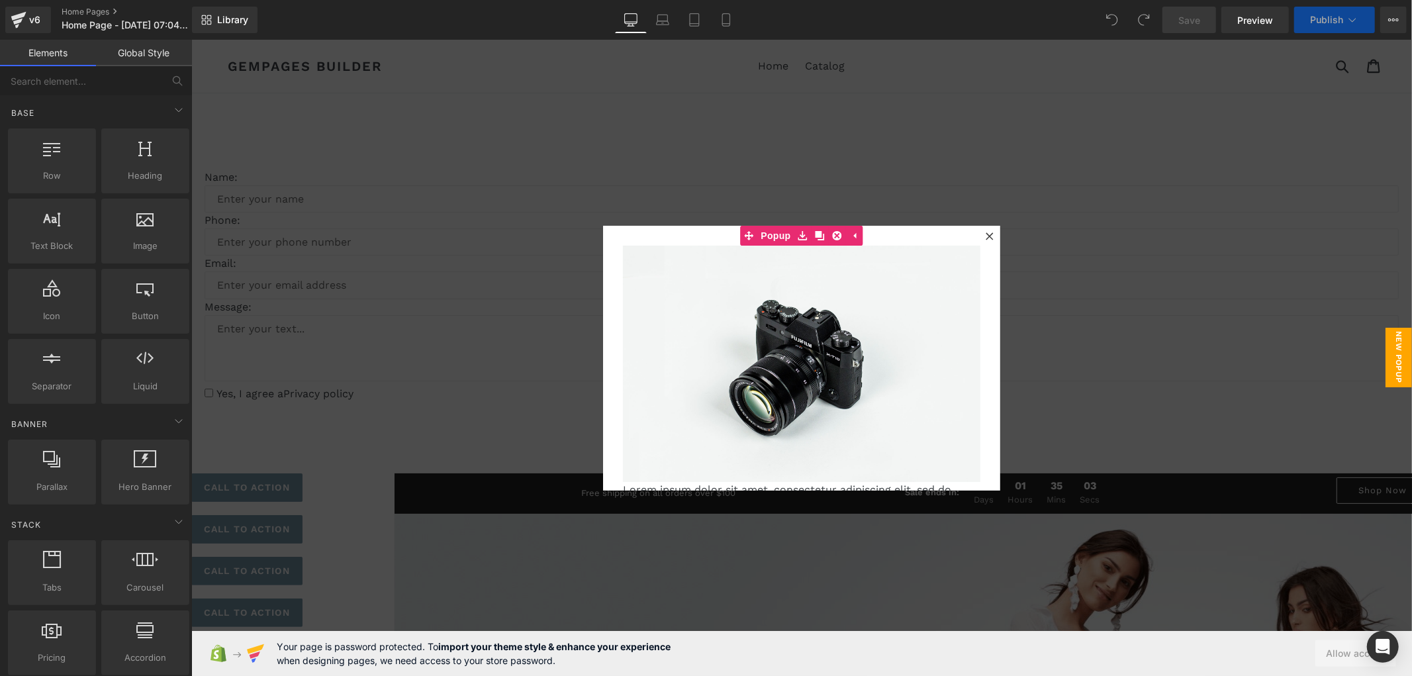
click at [985, 234] on icon at bounding box center [989, 236] width 8 height 8
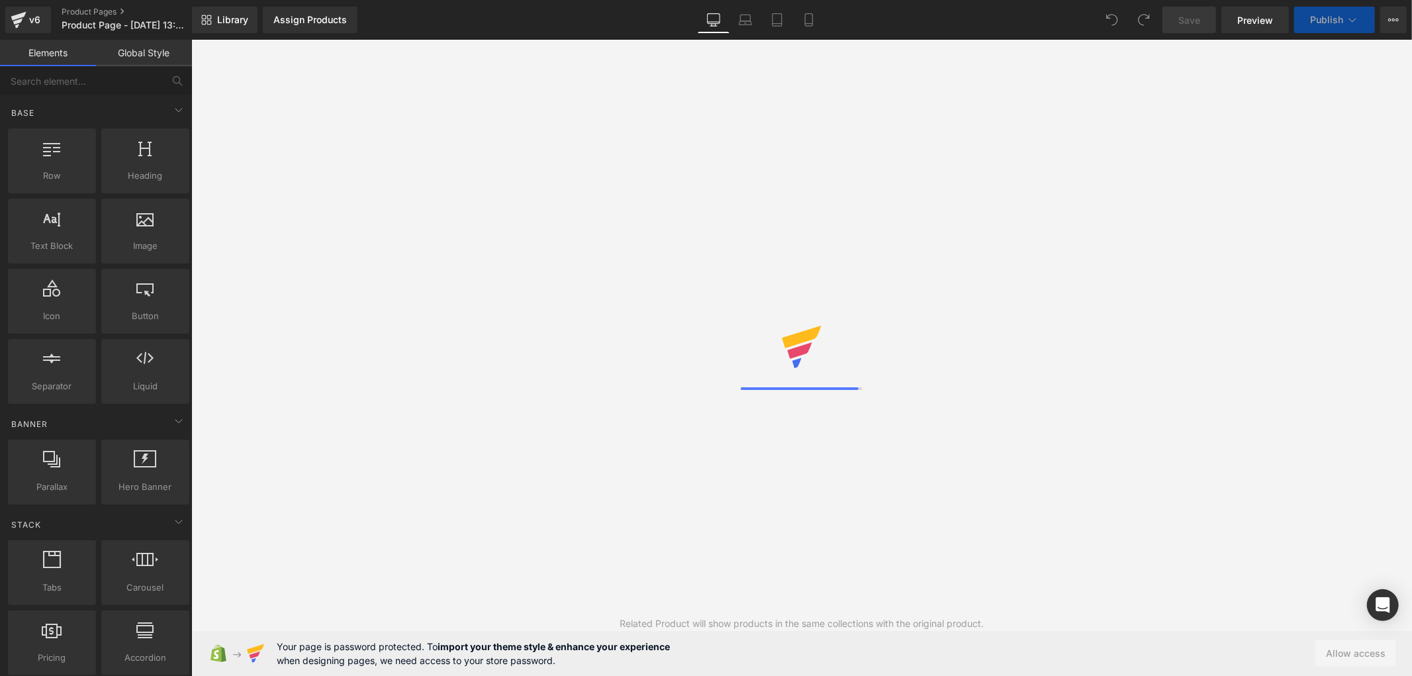
click at [496, 214] on div "Related Product will show products in the same collections with the original pr…" at bounding box center [801, 358] width 1220 height 636
